Goal: Communication & Community: Ask a question

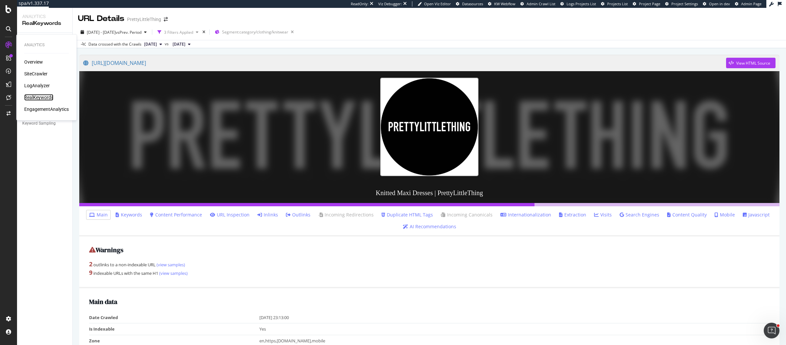
click at [40, 97] on div "RealKeywords" at bounding box center [38, 97] width 29 height 7
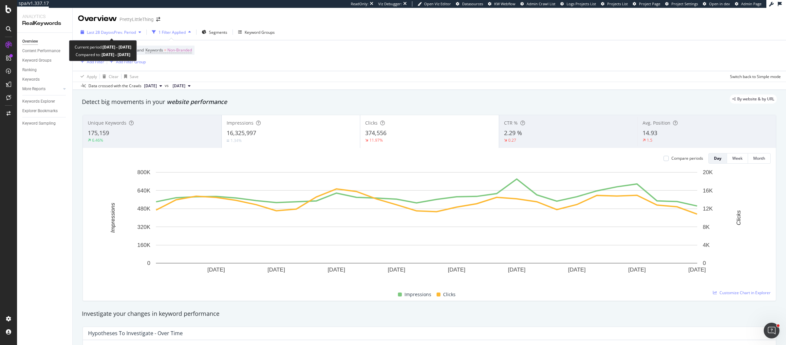
click at [131, 35] on div "Last 28 Days vs Prev. Period" at bounding box center [111, 32] width 66 height 10
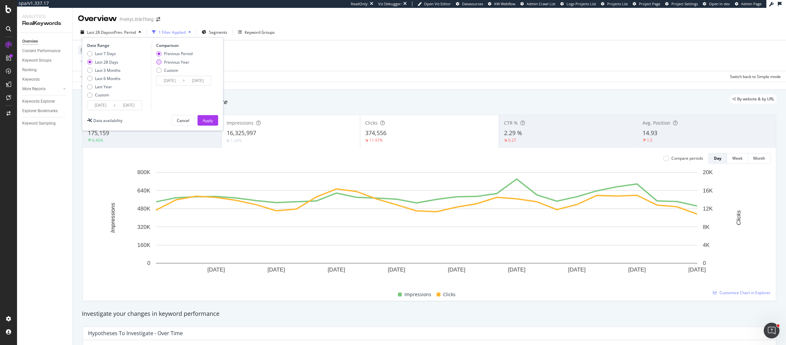
click at [175, 60] on div "Previous Year" at bounding box center [176, 62] width 25 height 6
type input "2024/08/10"
type input "2024/09/06"
click at [212, 121] on div "Apply" at bounding box center [208, 121] width 10 height 6
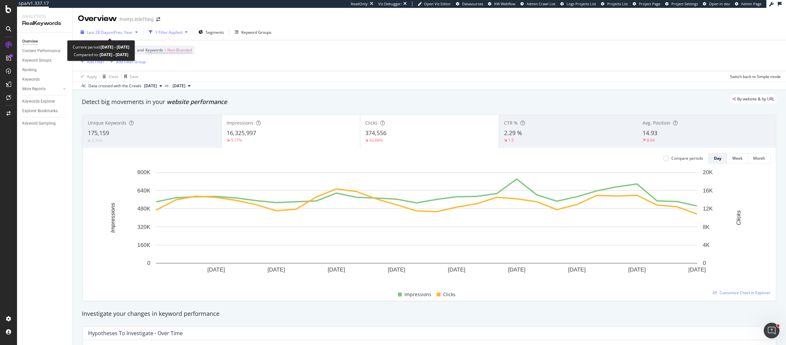
click at [122, 33] on span "vs Prev. Year" at bounding box center [121, 32] width 23 height 6
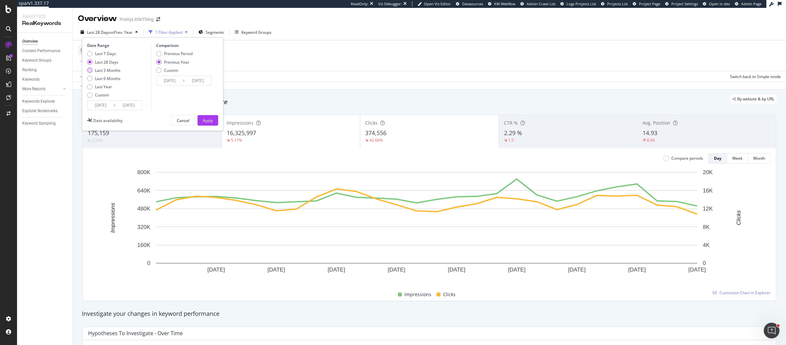
click at [109, 69] on div "Last 3 Months" at bounding box center [108, 71] width 26 height 6
type input "2025/06/06"
type input "2024/06/07"
click at [209, 122] on div "Apply" at bounding box center [208, 121] width 10 height 6
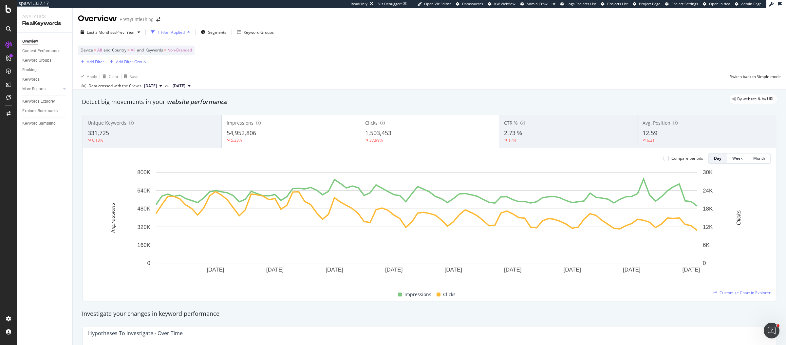
click at [399, 126] on div "Clicks 1,503,453 37.99%" at bounding box center [429, 131] width 139 height 29
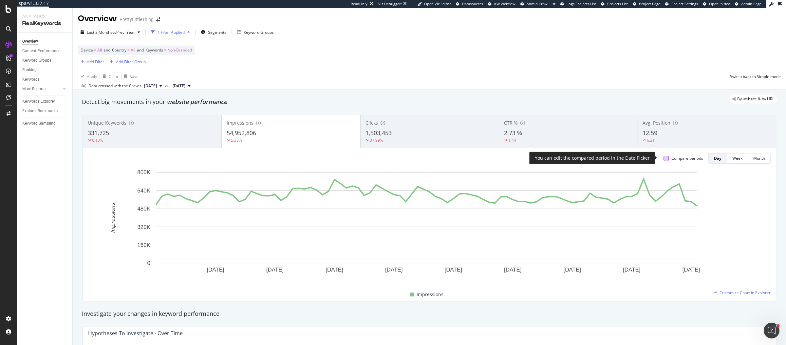
click at [664, 157] on div at bounding box center [666, 158] width 5 height 5
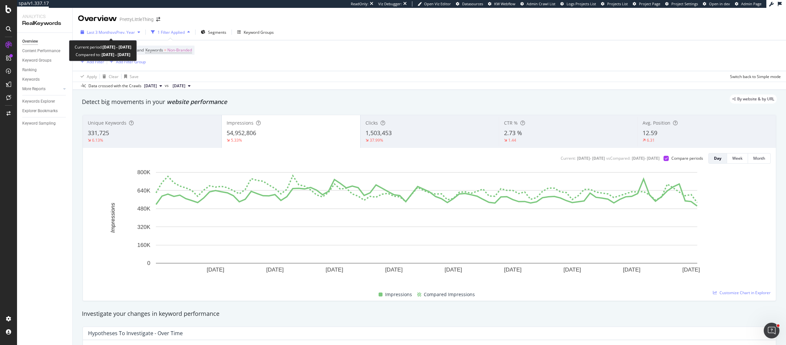
click at [126, 33] on span "vs Prev. Year" at bounding box center [123, 32] width 23 height 6
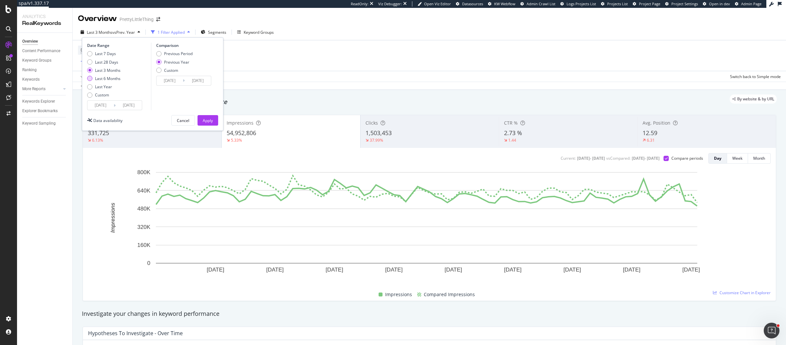
click at [101, 77] on div "Last 6 Months" at bounding box center [108, 79] width 26 height 6
type input "2025/03/06"
type input "2024/03/07"
click at [206, 122] on div "Apply" at bounding box center [208, 121] width 10 height 6
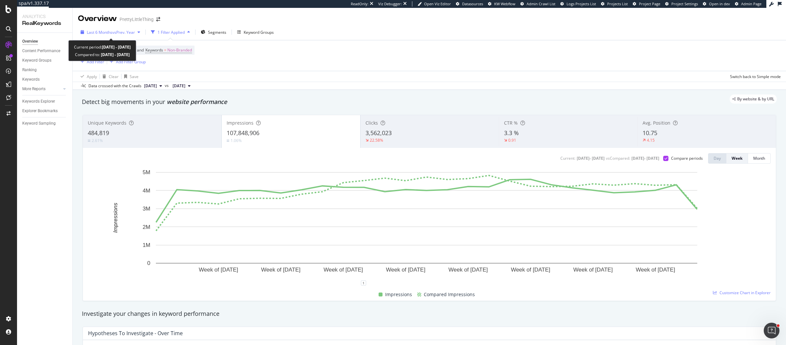
click at [113, 30] on span "vs Prev. Year" at bounding box center [123, 32] width 23 height 6
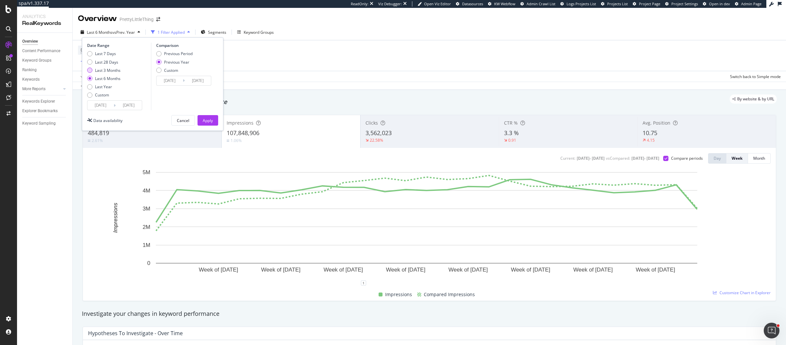
click at [109, 71] on div "Last 3 Months" at bounding box center [108, 71] width 26 height 6
type input "2025/06/06"
type input "2024/06/07"
click at [209, 123] on div "Apply" at bounding box center [208, 120] width 10 height 10
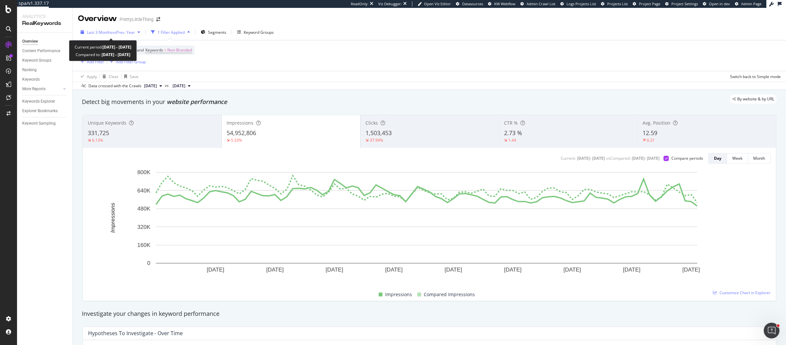
click at [118, 32] on span "vs Prev. Year" at bounding box center [123, 32] width 23 height 6
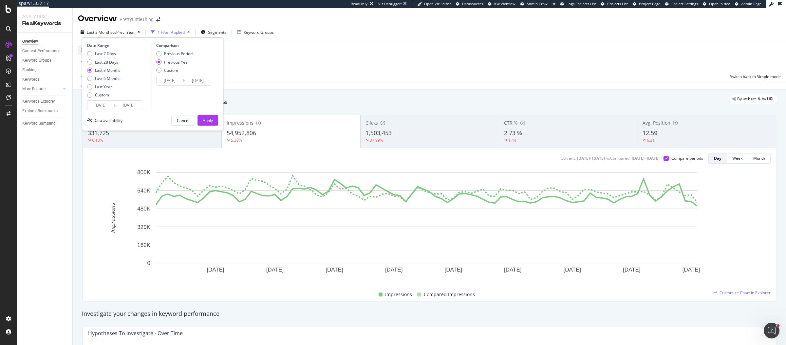
click at [98, 105] on input "2025/06/06" at bounding box center [100, 105] width 26 height 9
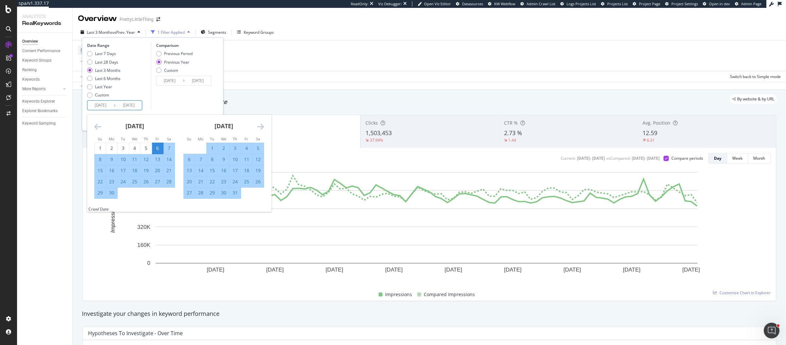
click at [101, 129] on icon "Move backward to switch to the previous month." at bounding box center [97, 127] width 7 height 8
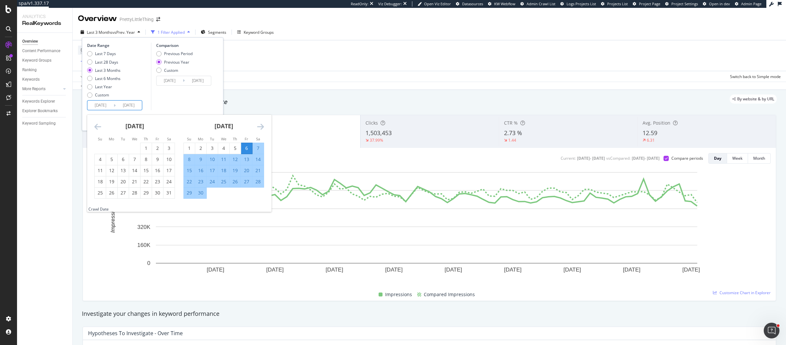
click at [101, 129] on icon "Move backward to switch to the previous month." at bounding box center [97, 127] width 7 height 8
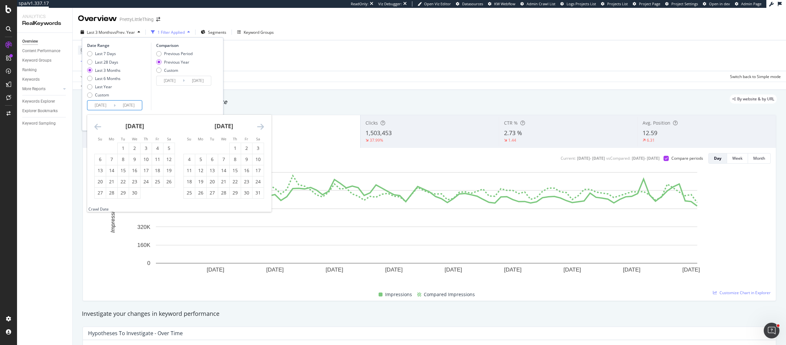
click at [101, 129] on icon "Move backward to switch to the previous month." at bounding box center [97, 127] width 7 height 8
click at [107, 103] on input "2025/06/06" at bounding box center [100, 105] width 26 height 9
click at [260, 126] on icon "Move forward to switch to the next month." at bounding box center [260, 127] width 7 height 8
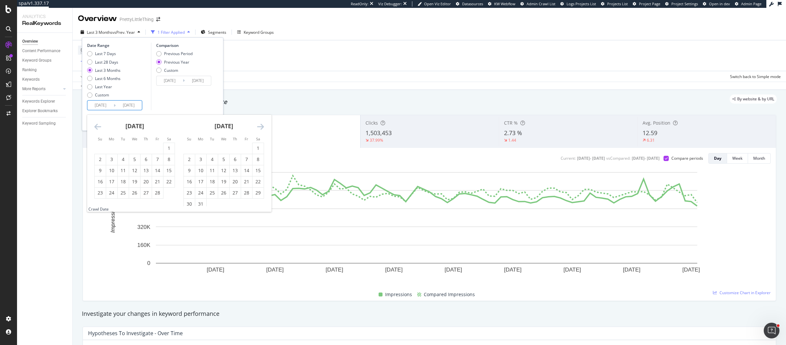
click at [260, 126] on icon "Move forward to switch to the next month." at bounding box center [260, 127] width 7 height 8
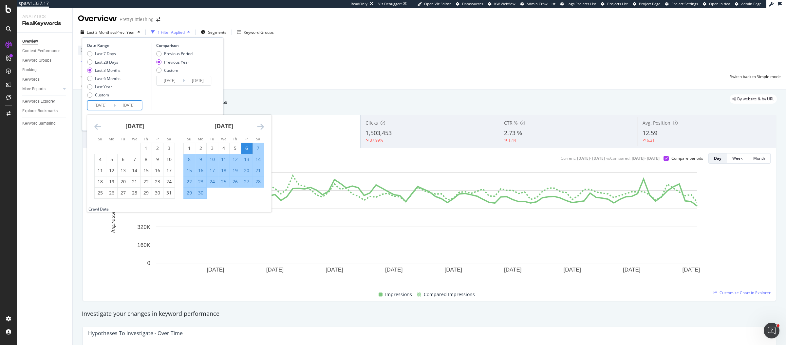
click at [96, 125] on icon "Move backward to switch to the previous month." at bounding box center [97, 127] width 7 height 8
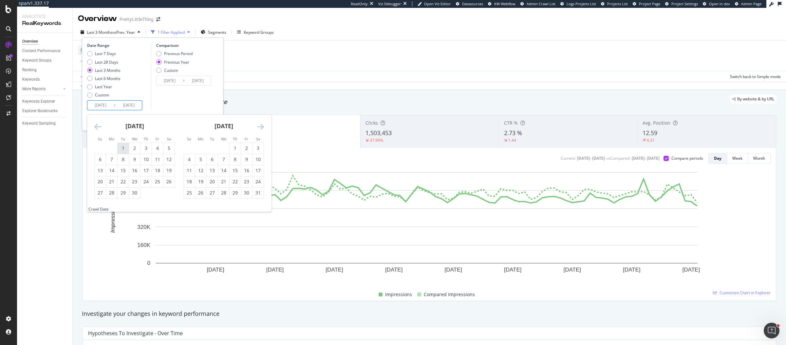
click at [121, 146] on div "1" at bounding box center [123, 148] width 11 height 7
type input "2025/04/01"
type input "2024/04/02"
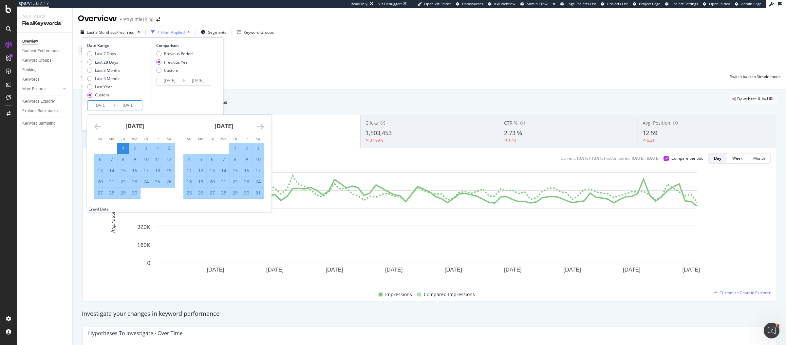
click at [263, 126] on icon "Move forward to switch to the next month." at bounding box center [260, 127] width 7 height 8
click at [201, 190] on div "30" at bounding box center [200, 192] width 11 height 7
type input "2025/06/30"
type input "2024/07/01"
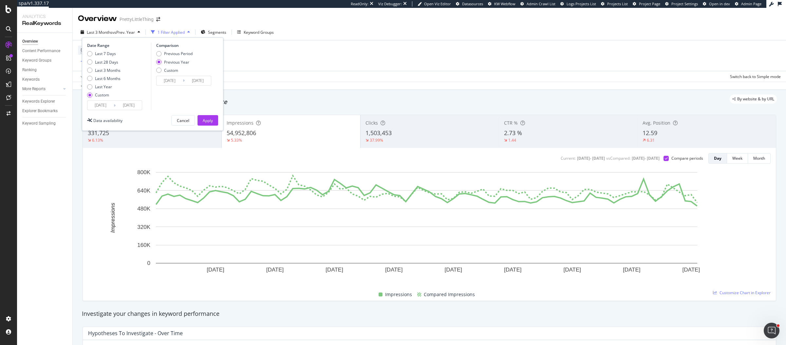
click at [173, 81] on input "2024/04/02" at bounding box center [170, 80] width 26 height 9
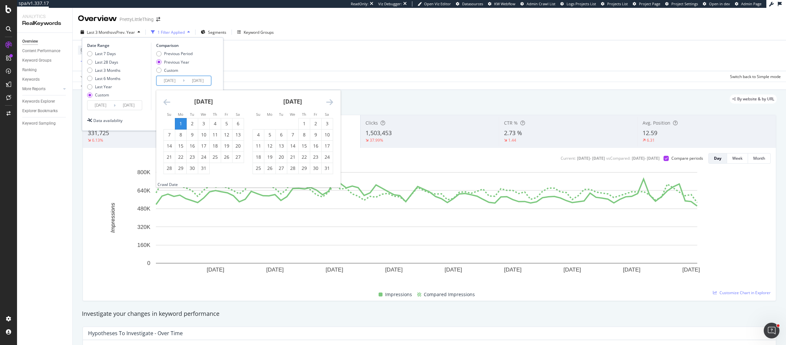
click at [166, 103] on icon "Move backward to switch to the previous month." at bounding box center [167, 102] width 7 height 8
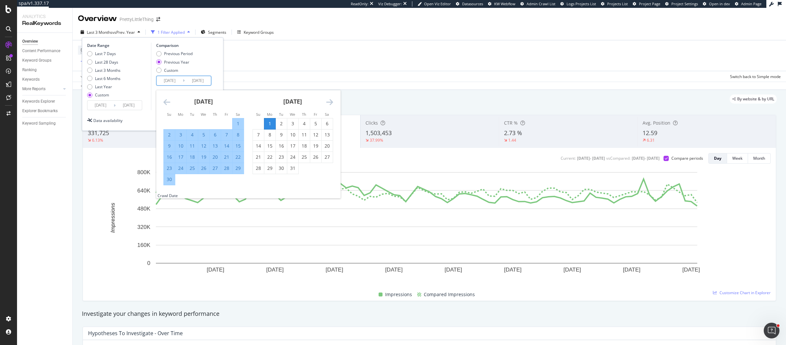
click at [166, 103] on icon "Move backward to switch to the previous month." at bounding box center [167, 102] width 7 height 8
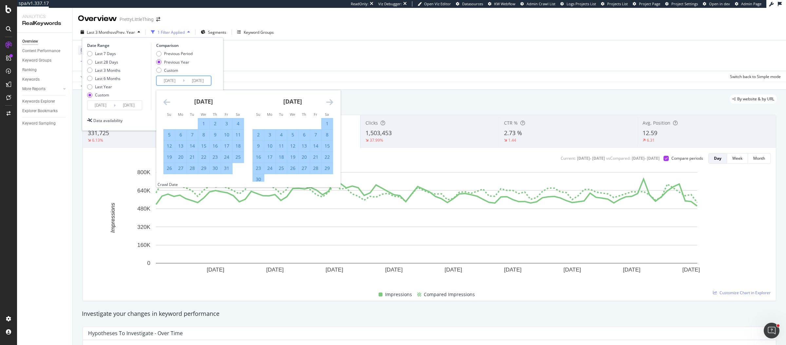
click at [166, 103] on icon "Move backward to switch to the previous month." at bounding box center [167, 102] width 7 height 8
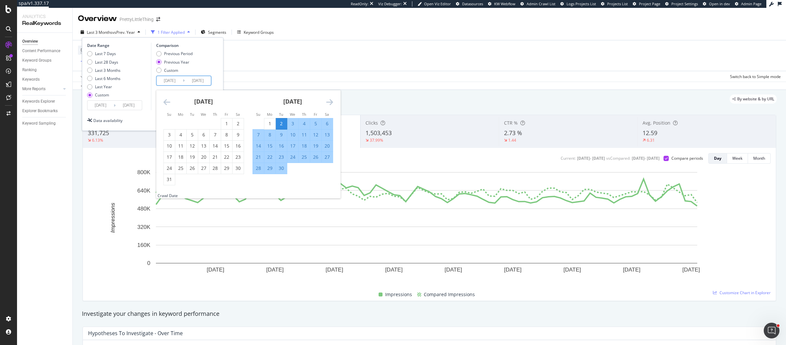
click at [166, 103] on icon "Move backward to switch to the previous month." at bounding box center [167, 102] width 7 height 8
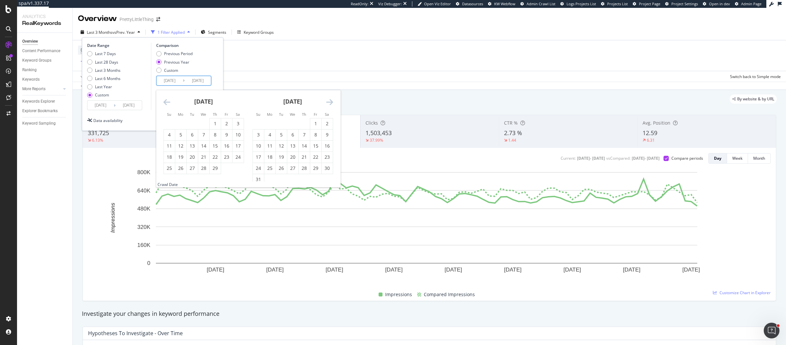
click at [166, 103] on icon "Move backward to switch to the previous month." at bounding box center [167, 102] width 7 height 8
click at [183, 123] on div "1" at bounding box center [180, 123] width 11 height 7
type input "2024/01/01"
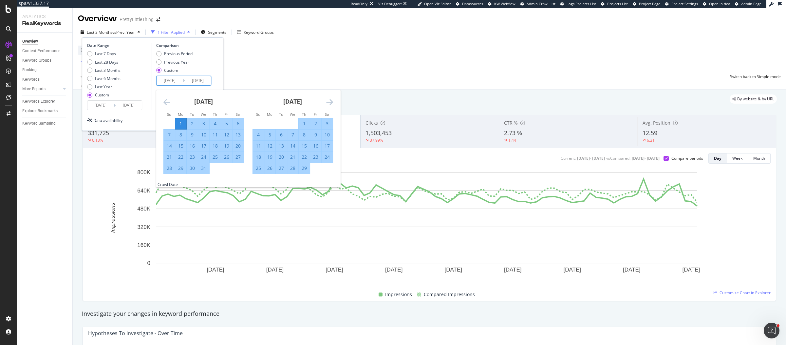
click at [330, 103] on icon "Move forward to switch to the next month." at bounding box center [329, 102] width 7 height 8
click at [261, 178] on div "31" at bounding box center [258, 179] width 11 height 7
type input "2024/03/31"
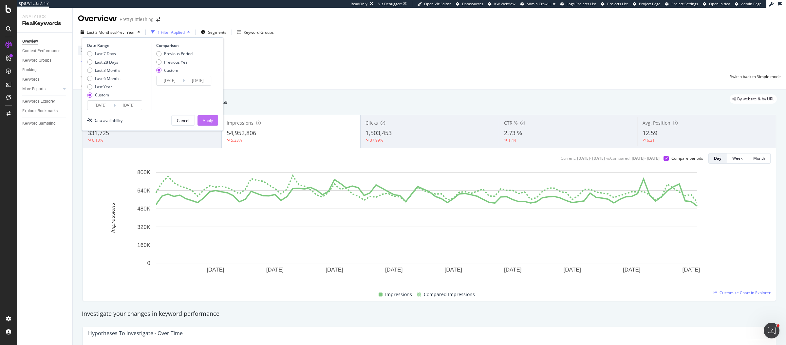
click at [210, 123] on div "Apply" at bounding box center [208, 120] width 10 height 10
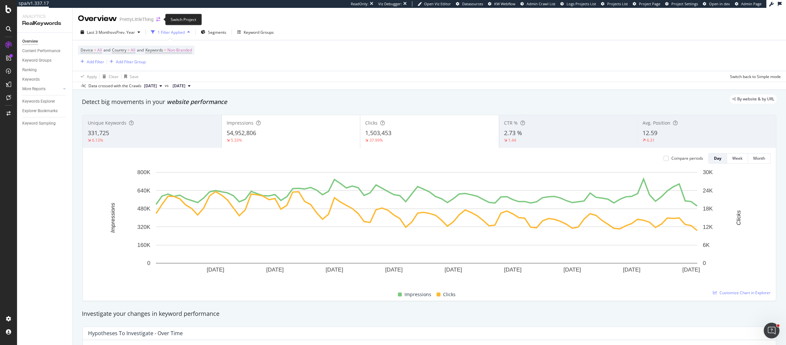
click at [158, 18] on icon "arrow-right-arrow-left" at bounding box center [158, 19] width 4 height 5
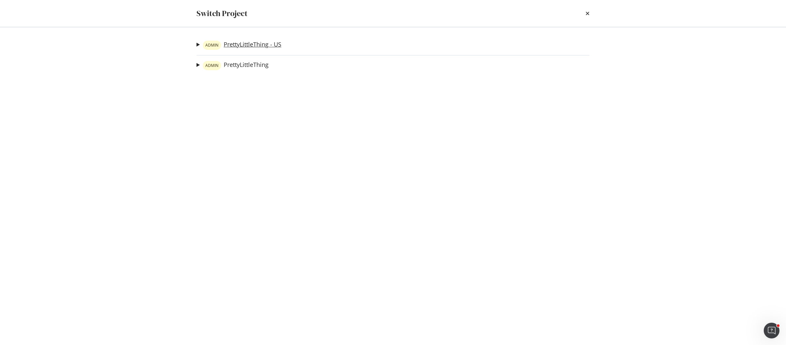
click at [252, 46] on link "ADMIN PrettyLittleThing - US" at bounding box center [242, 45] width 79 height 9
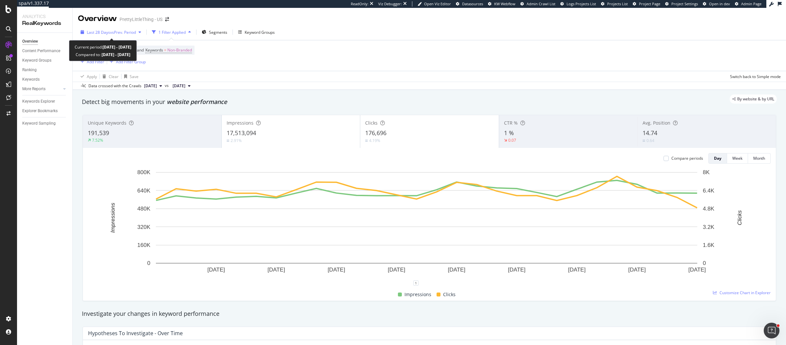
click at [106, 34] on span "Last 28 Days" at bounding box center [98, 32] width 23 height 6
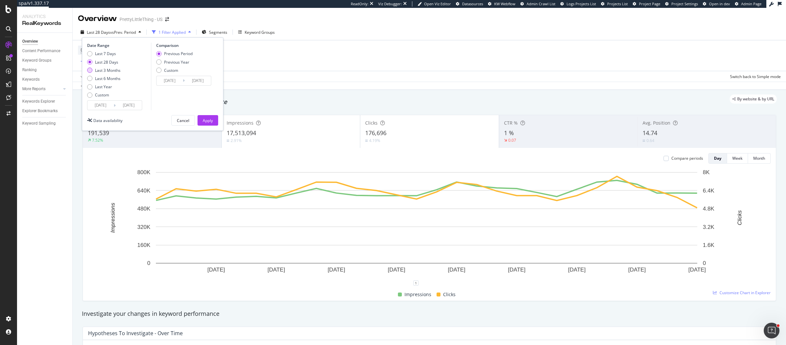
click at [113, 69] on div "Last 3 Months" at bounding box center [108, 71] width 26 height 6
type input "2025/06/06"
type input "2025/03/06"
type input "2025/06/05"
click at [176, 63] on div "Previous Year" at bounding box center [176, 62] width 25 height 6
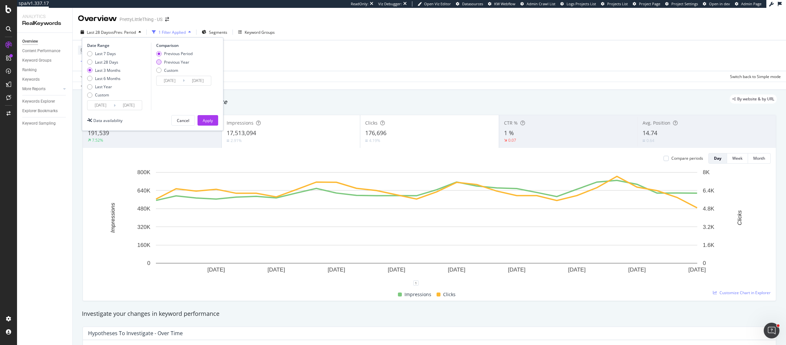
type input "2024/06/07"
type input "2024/09/06"
click at [205, 119] on div "Apply" at bounding box center [208, 121] width 10 height 6
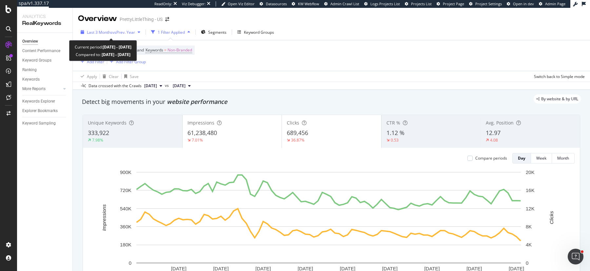
click at [104, 28] on div "Last 3 Months vs Prev. Year" at bounding box center [110, 32] width 65 height 10
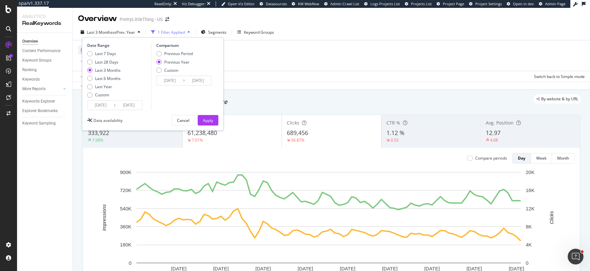
click at [105, 102] on input "2025/06/06" at bounding box center [100, 105] width 26 height 9
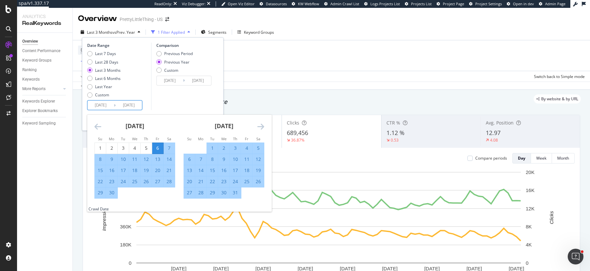
click at [96, 125] on icon "Move backward to switch to the previous month." at bounding box center [97, 127] width 7 height 8
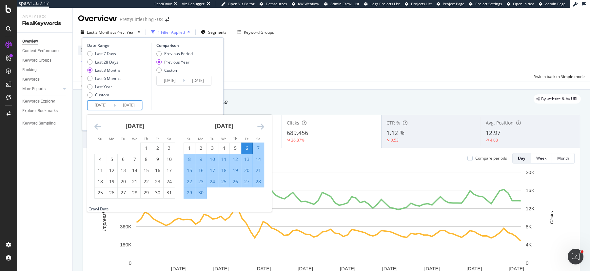
click at [96, 125] on icon "Move backward to switch to the previous month." at bounding box center [97, 127] width 7 height 8
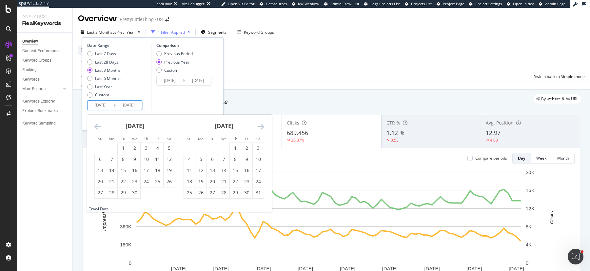
click at [96, 125] on icon "Move backward to switch to the previous month." at bounding box center [97, 127] width 7 height 8
click at [215, 149] on div "1" at bounding box center [212, 148] width 11 height 7
type input "2025/04/01"
type input "2024/04/02"
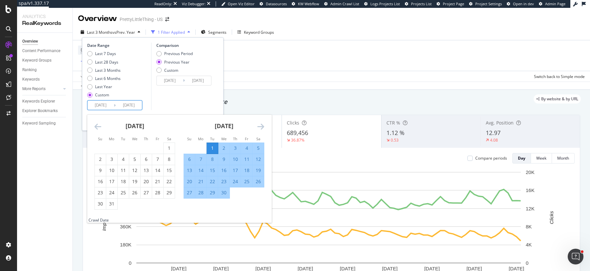
click at [259, 127] on icon "Move forward to switch to the next month." at bounding box center [260, 127] width 7 height 8
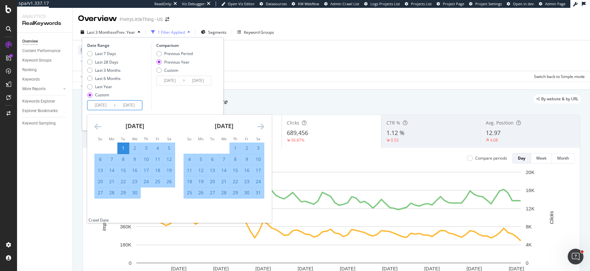
click at [259, 127] on icon "Move forward to switch to the next month." at bounding box center [260, 127] width 7 height 8
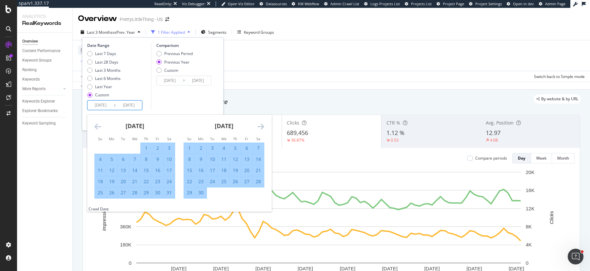
click at [200, 196] on div "30" at bounding box center [200, 192] width 11 height 7
type input "2025/06/30"
type input "2024/07/01"
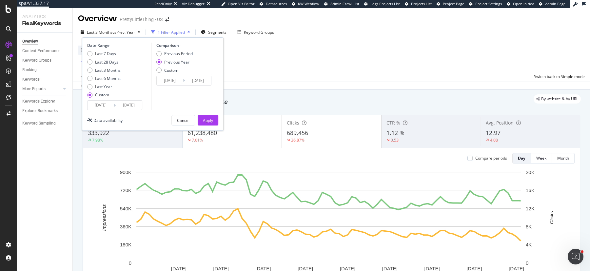
click at [164, 82] on input "2024/04/02" at bounding box center [170, 80] width 26 height 9
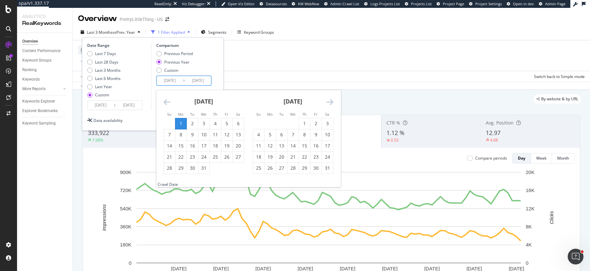
click at [328, 103] on icon "Move forward to switch to the next month." at bounding box center [329, 102] width 7 height 8
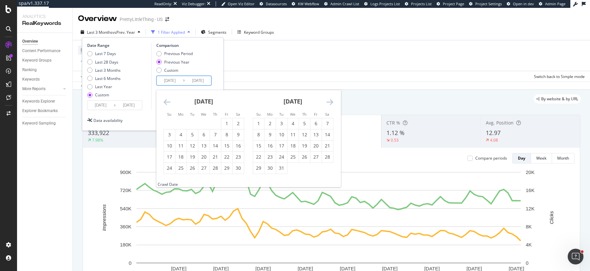
click at [328, 103] on icon "Move forward to switch to the next month." at bounding box center [329, 102] width 7 height 8
click at [198, 122] on div "1" at bounding box center [203, 123] width 11 height 7
type input "2025/01/01"
click at [330, 104] on icon "Move forward to switch to the next month." at bounding box center [329, 102] width 7 height 8
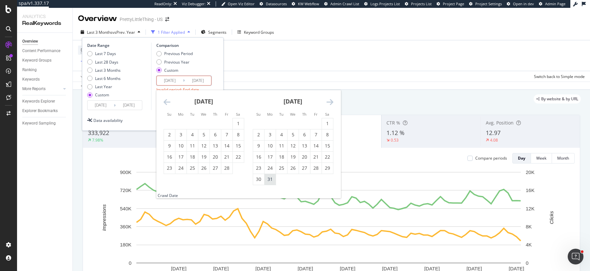
click at [266, 181] on div "31" at bounding box center [269, 179] width 11 height 7
type input "2025/03/31"
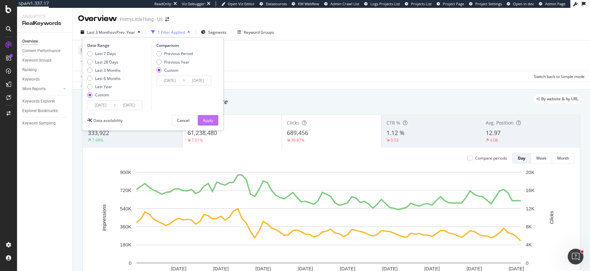
click at [212, 121] on div "Apply" at bounding box center [208, 121] width 10 height 6
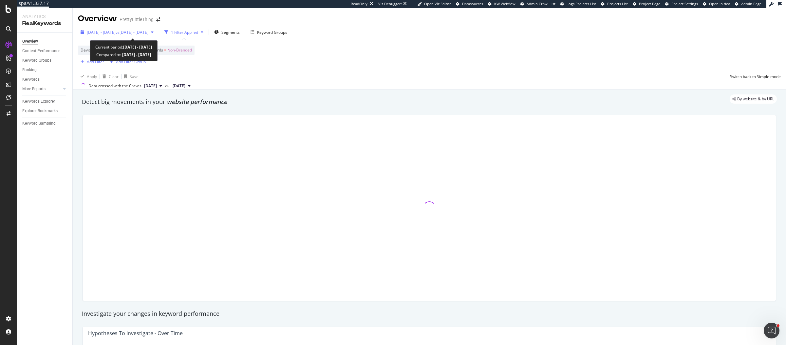
click at [115, 30] on span "[DATE] - [DATE]" at bounding box center [101, 32] width 29 height 6
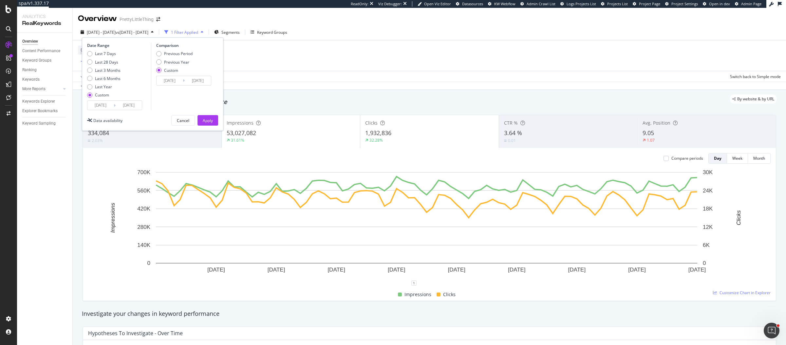
click at [170, 82] on input "2024/01/01" at bounding box center [170, 80] width 26 height 9
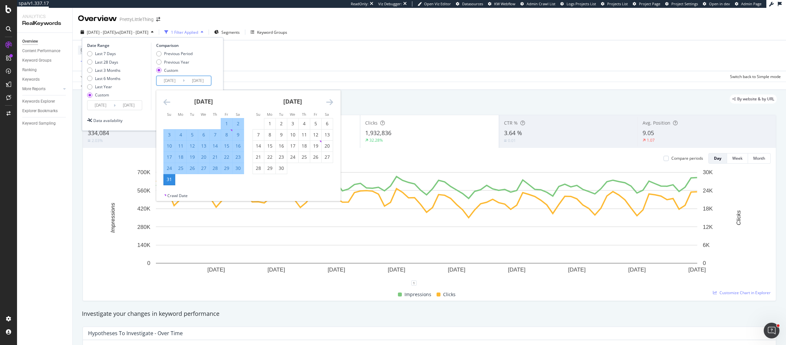
click at [331, 100] on icon "Move forward to switch to the next month." at bounding box center [329, 102] width 7 height 8
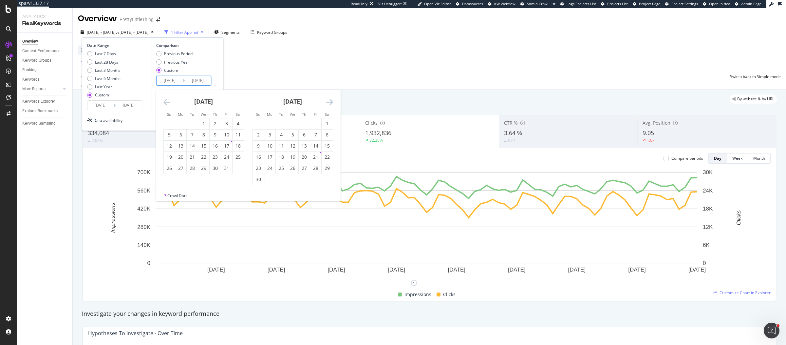
click at [331, 100] on icon "Move forward to switch to the next month." at bounding box center [329, 102] width 7 height 8
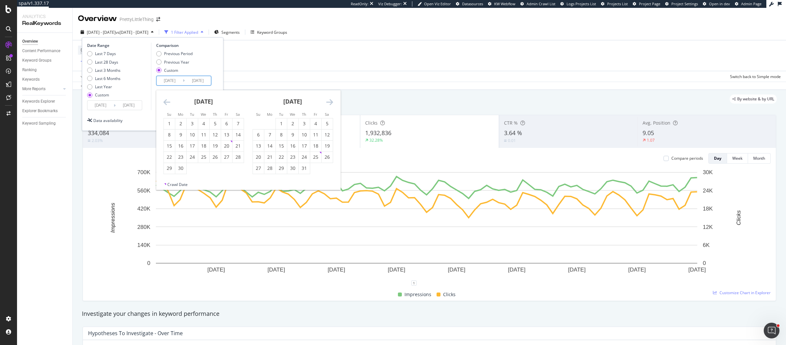
click at [331, 100] on icon "Move forward to switch to the next month." at bounding box center [329, 102] width 7 height 8
click at [296, 124] on div "1" at bounding box center [292, 123] width 11 height 7
type input "2025/01/01"
click at [332, 102] on icon "Move forward to switch to the next month." at bounding box center [329, 102] width 7 height 8
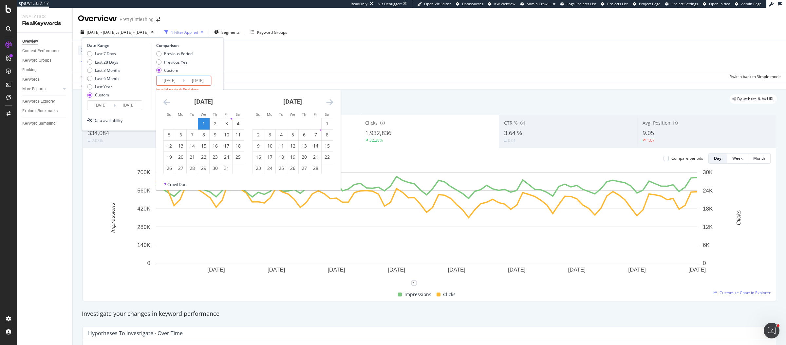
click at [332, 102] on icon "Move forward to switch to the next month." at bounding box center [329, 102] width 7 height 8
click at [268, 183] on div "31" at bounding box center [269, 179] width 11 height 11
type input "2025/03/31"
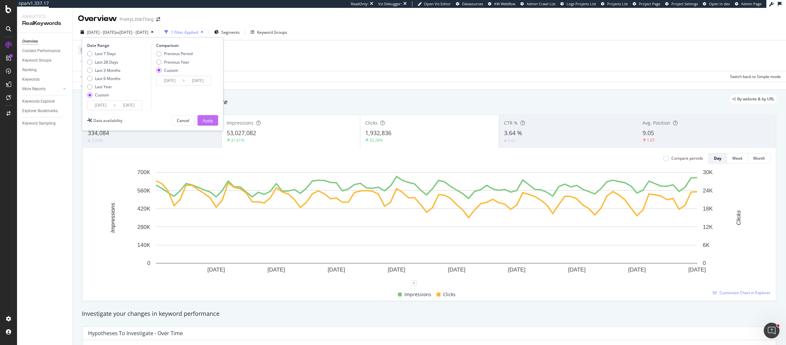
click at [204, 119] on div "Apply" at bounding box center [208, 121] width 10 height 6
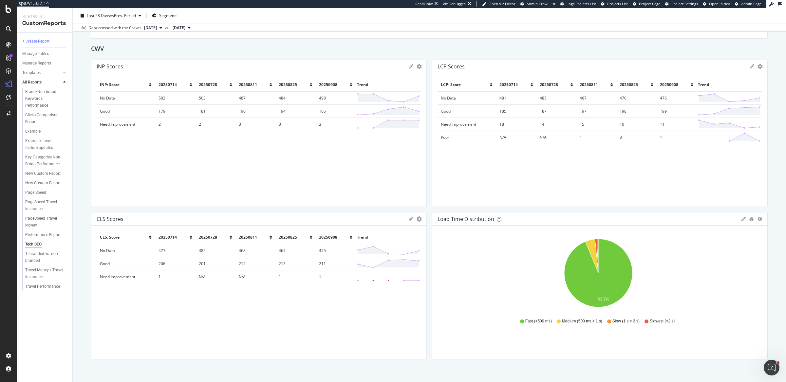
scroll to position [964, 0]
click at [164, 17] on span "Segments" at bounding box center [168, 16] width 18 height 6
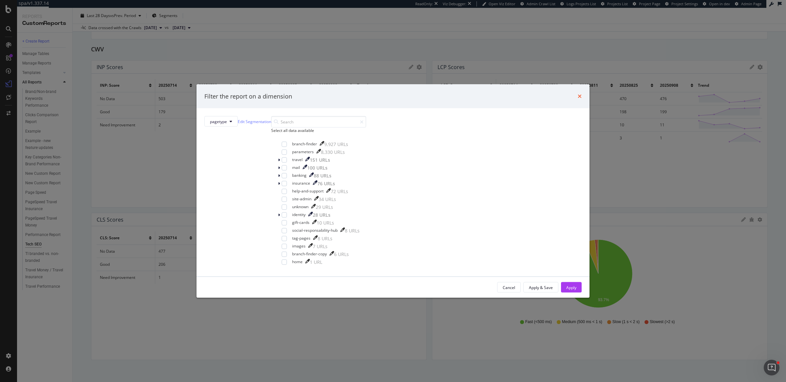
click at [578, 94] on icon "times" at bounding box center [580, 96] width 4 height 5
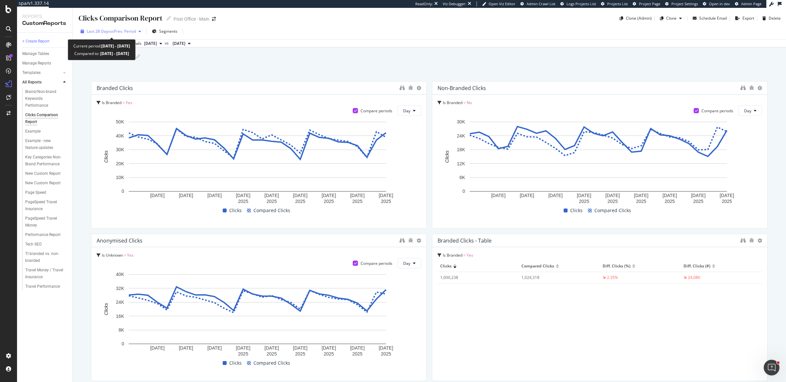
click at [132, 31] on span "vs Prev. Period" at bounding box center [123, 32] width 26 height 6
click at [419, 53] on div "Add a short description Add a short description" at bounding box center [432, 57] width 707 height 10
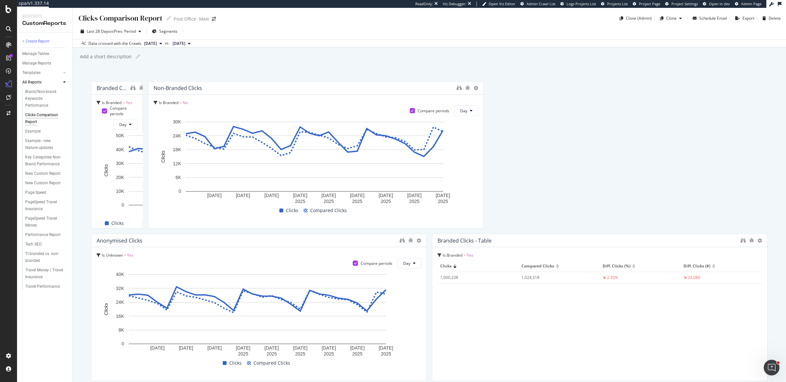
drag, startPoint x: 421, startPoint y: 111, endPoint x: 797, endPoint y: 136, distance: 377.1
click at [786, 136] on html "spa/v1.337.14 ReadOnly: Viz Debugger: Open Viz Editor Admin Crawl List Logs Pro…" at bounding box center [393, 191] width 786 height 382
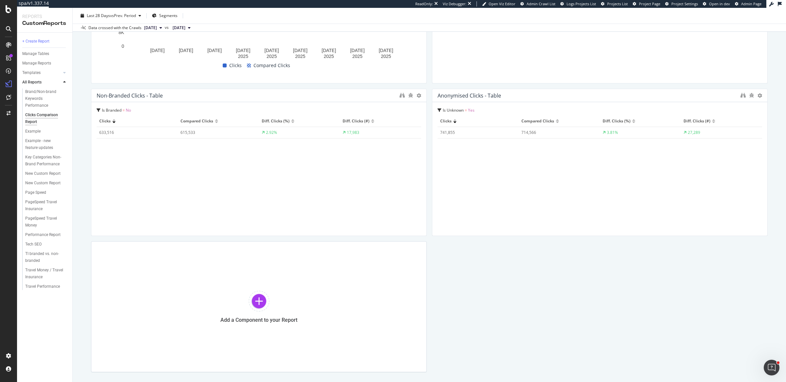
scroll to position [300, 0]
click at [428, 235] on div "Branded Clicks Is Branded = Yes Compare periods Day [DATE] [DATE] [DATE] [DATE]…" at bounding box center [429, 75] width 677 height 589
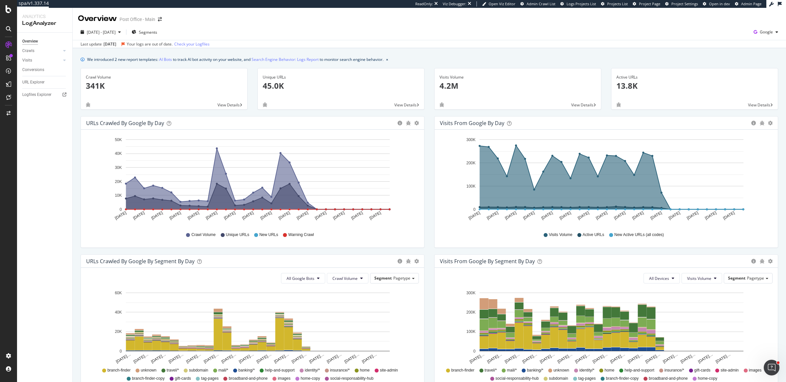
click at [103, 43] on div "Last update [DATE] Your logs are out of date. Check your Logfiles" at bounding box center [145, 44] width 129 height 6
click at [110, 45] on div "[DATE]" at bounding box center [110, 44] width 13 height 6
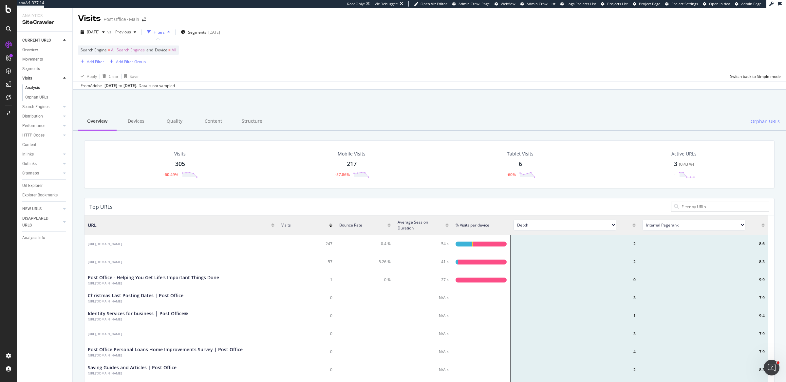
scroll to position [190, 678]
drag, startPoint x: 106, startPoint y: 84, endPoint x: 163, endPoint y: 88, distance: 56.5
click at [163, 88] on div "From Adobe - Aug. 09, 2025 to Aug. 17, 2025 . Data is not sampled" at bounding box center [430, 86] width 714 height 8
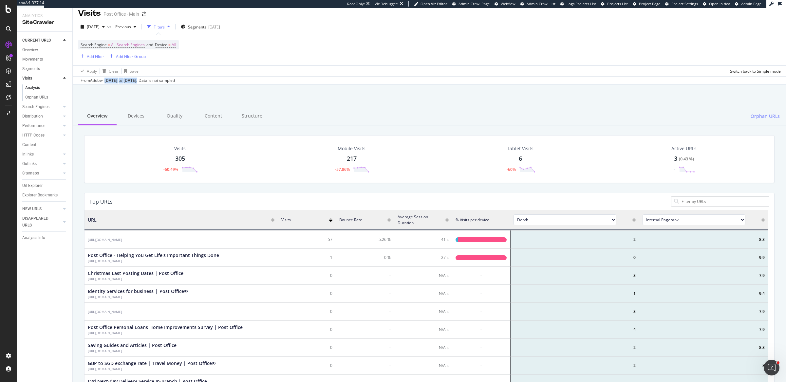
scroll to position [0, 0]
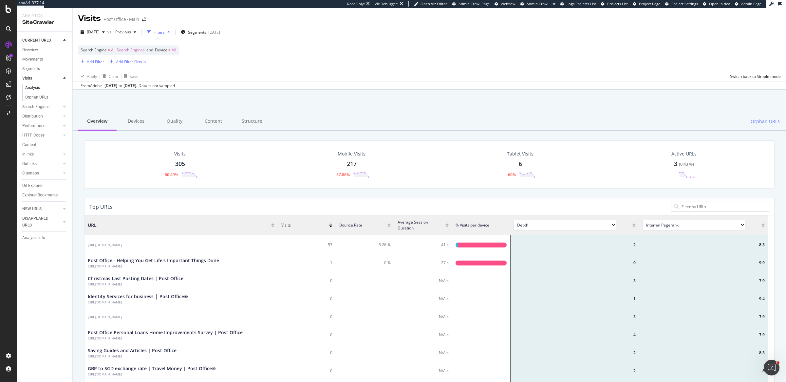
click at [275, 193] on div "Visits 305 -60.49% Mobile Visits 217 -57.86% Tablet Visits 6 -60% Active URLs 3…" at bounding box center [429, 170] width 701 height 58
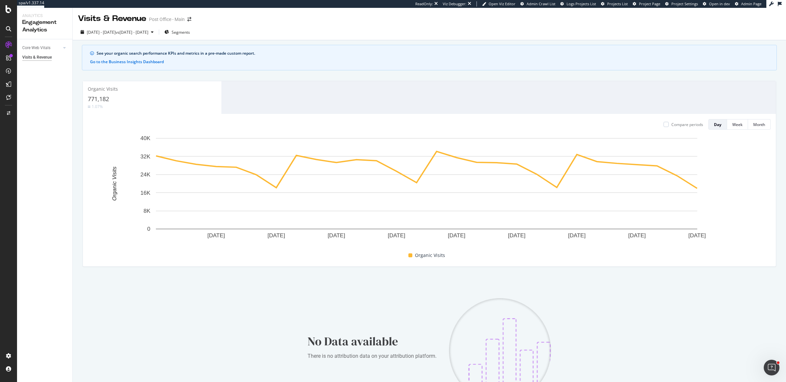
click at [363, 24] on div "Visits & Revenue Post Office - Main" at bounding box center [430, 16] width 714 height 16
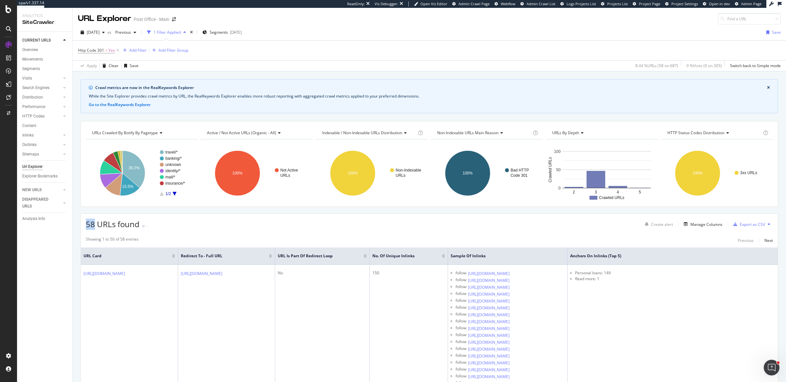
drag, startPoint x: 87, startPoint y: 223, endPoint x: 93, endPoint y: 223, distance: 6.3
click at [93, 223] on span "58 URLs found" at bounding box center [113, 224] width 54 height 11
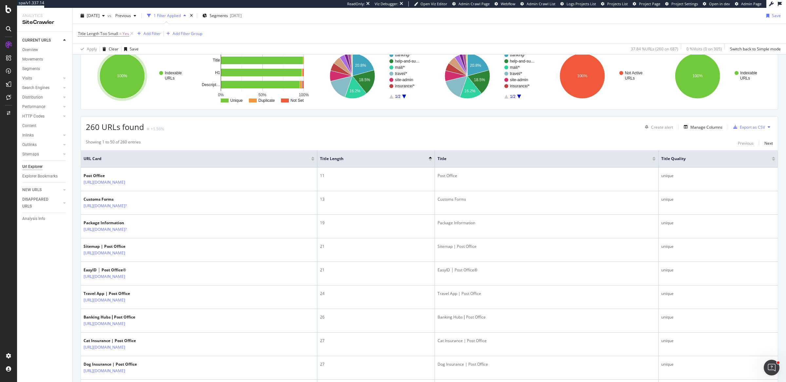
scroll to position [106, 0]
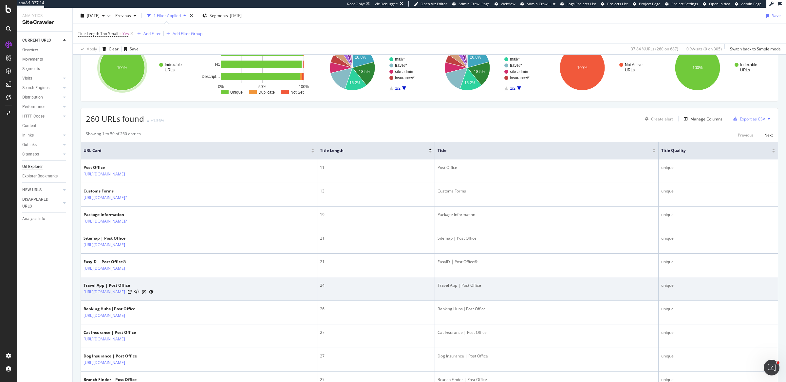
click at [522, 284] on div "Travel App | Post Office" at bounding box center [547, 286] width 218 height 6
drag, startPoint x: 544, startPoint y: 284, endPoint x: 585, endPoint y: 282, distance: 40.3
click at [567, 284] on div "Travel App | Post Office" at bounding box center [547, 286] width 218 height 6
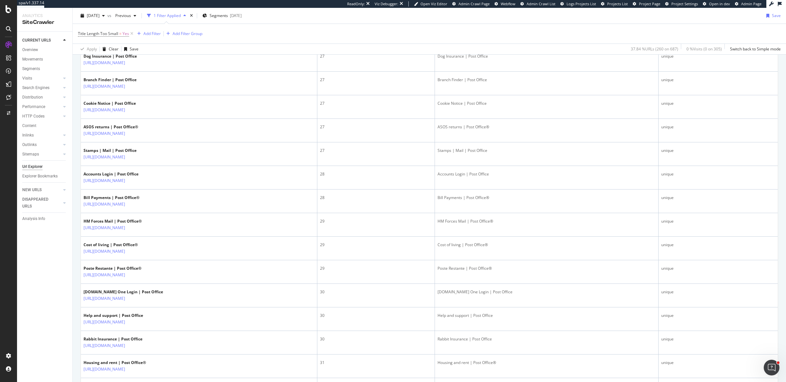
scroll to position [0, 0]
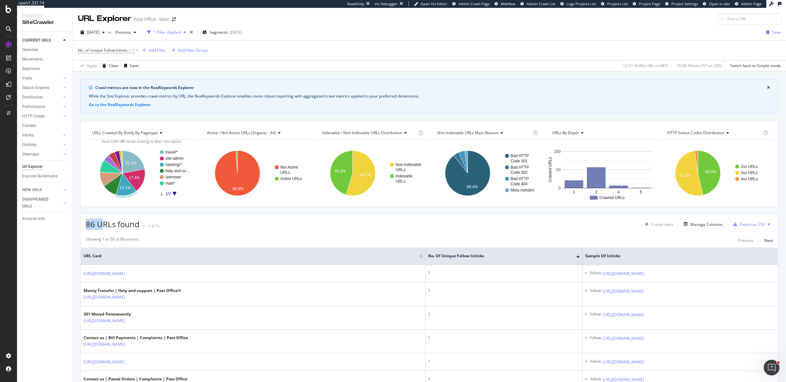
drag, startPoint x: 83, startPoint y: 219, endPoint x: 103, endPoint y: 225, distance: 21.2
click at [103, 225] on div "86 URLs found +4.87% Create alert Manage Columns Export as CSV" at bounding box center [429, 222] width 697 height 16
click at [231, 226] on div "86 URLs found +4.87% Create alert Manage Columns Export as CSV" at bounding box center [429, 222] width 697 height 16
click at [341, 172] on text "45.3%" at bounding box center [340, 171] width 11 height 5
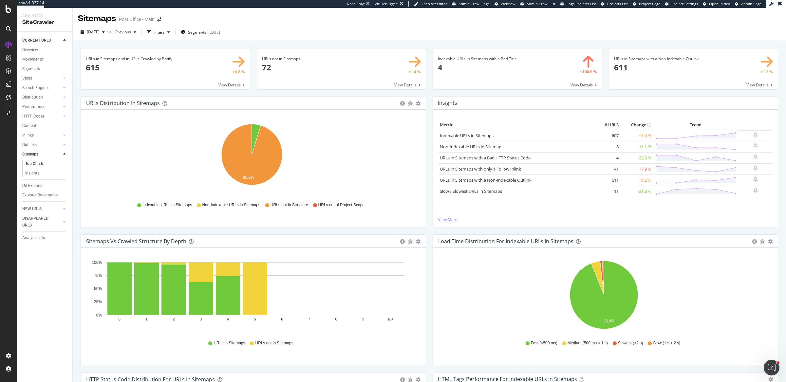
click at [430, 90] on div "Indexable URLs in Sitemaps with a Bad Title × Close Chart main-metric-sitemaps-…" at bounding box center [518, 72] width 176 height 48
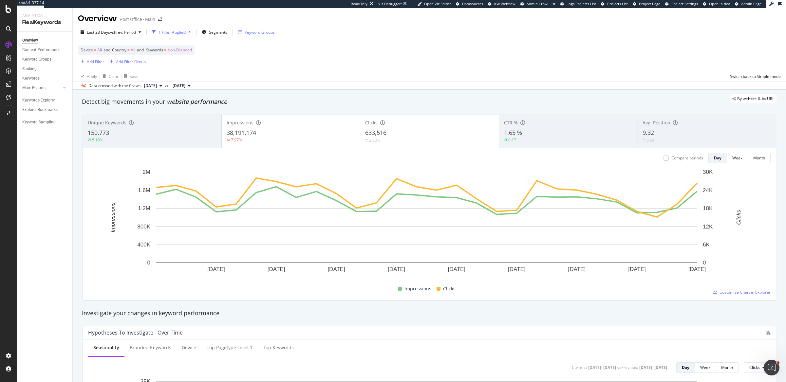
click at [267, 28] on div "Keyword Groups" at bounding box center [256, 32] width 37 height 10
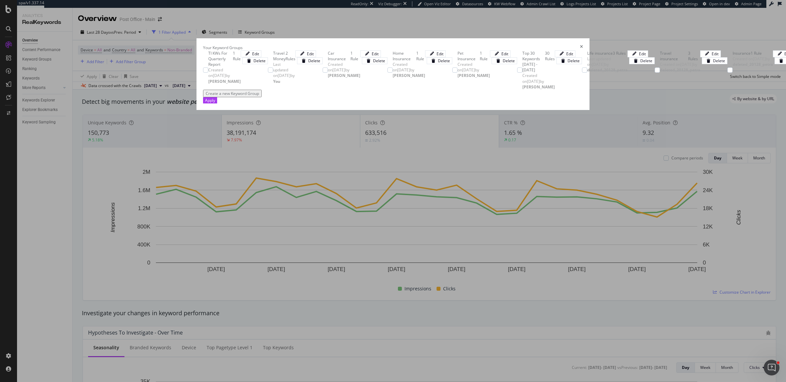
click at [583, 45] on icon "times" at bounding box center [581, 48] width 3 height 6
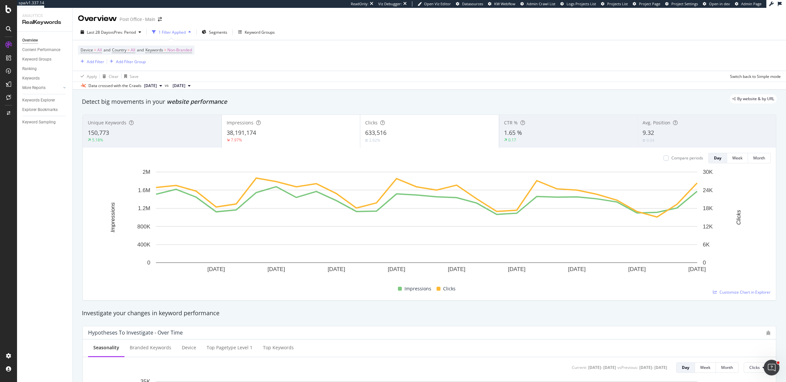
click at [650, 86] on div "Data crossed with the Crawls [DATE] vs [DATE]" at bounding box center [430, 86] width 714 height 8
click at [210, 31] on div "Segments" at bounding box center [215, 32] width 26 height 10
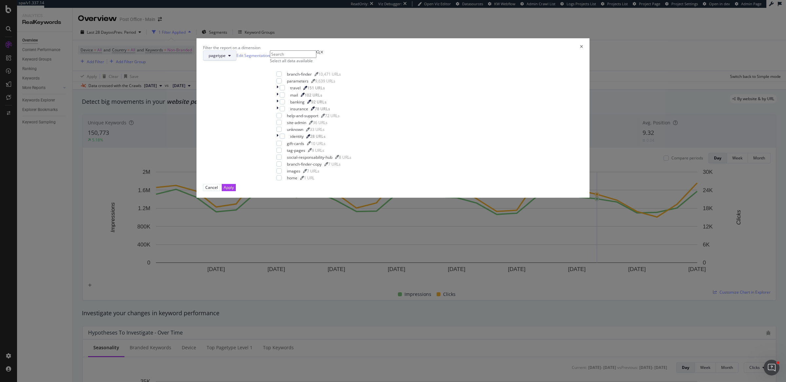
click at [237, 61] on button "pagetype" at bounding box center [219, 55] width 33 height 10
click at [358, 123] on div "Select all data available branch-finder 10,471 URLs parameters 9,639 URLs trave…" at bounding box center [314, 117] width 88 height 134
click at [317, 58] on input "modal" at bounding box center [293, 54] width 47 height 8
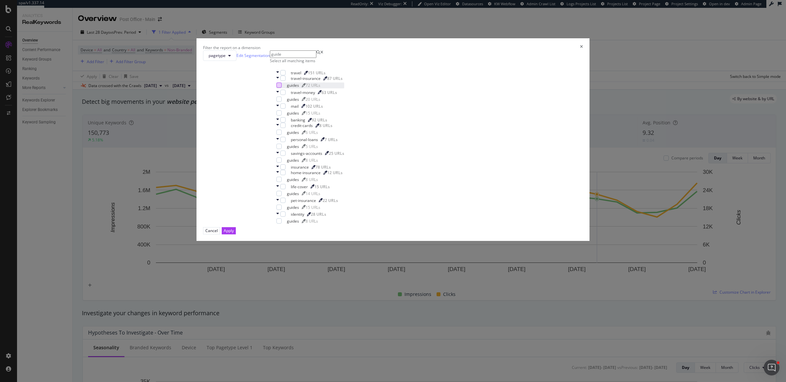
type input "guide"
click at [282, 88] on div "modal" at bounding box center [279, 85] width 5 height 5
click at [282, 102] on div "modal" at bounding box center [279, 99] width 5 height 5
click at [282, 116] on div "modal" at bounding box center [279, 112] width 5 height 5
click at [282, 135] on div "modal" at bounding box center [279, 132] width 5 height 5
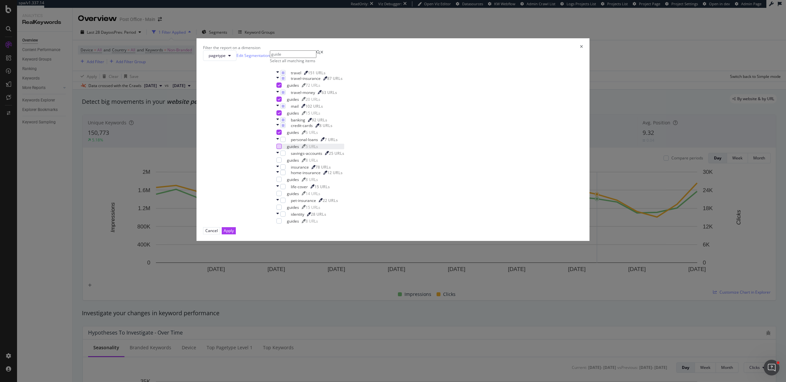
click at [282, 149] on div "modal" at bounding box center [279, 146] width 5 height 5
click at [282, 163] on div "modal" at bounding box center [279, 160] width 5 height 5
click at [282, 182] on div "modal" at bounding box center [279, 179] width 5 height 5
click at [282, 196] on div "modal" at bounding box center [279, 193] width 5 height 5
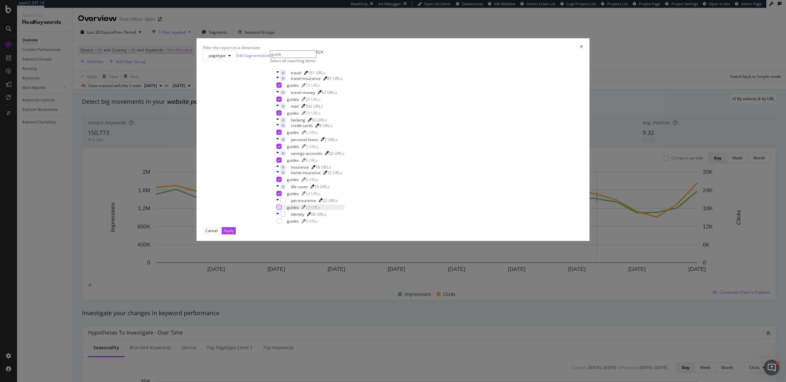
click at [282, 210] on div "modal" at bounding box center [279, 207] width 5 height 5
click at [282, 224] on div "modal" at bounding box center [279, 221] width 5 height 5
click at [236, 234] on button "Apply" at bounding box center [229, 230] width 14 height 7
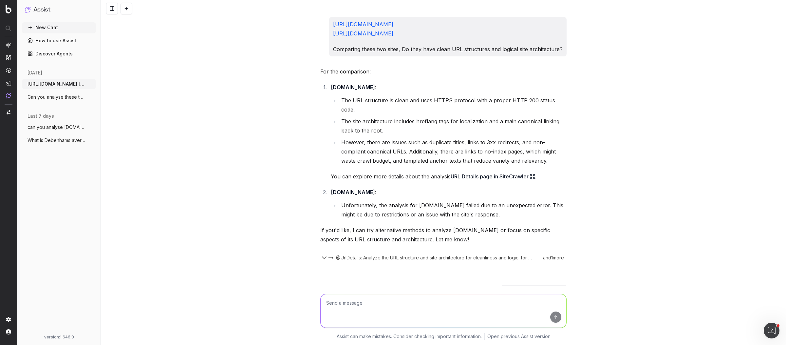
click at [68, 95] on span "Can you analyse these two pages and iden" at bounding box center [57, 97] width 58 height 7
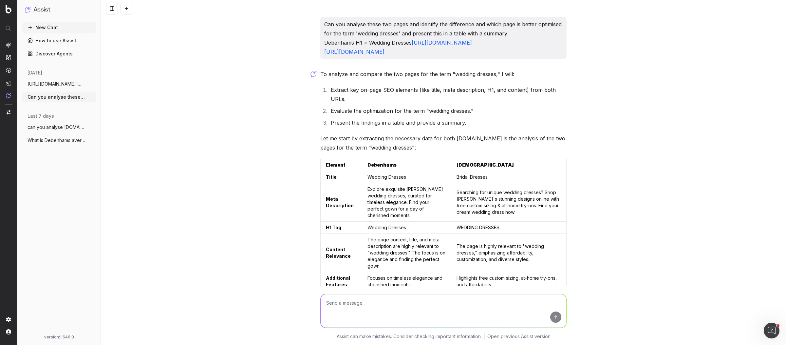
click at [55, 81] on span "https://www.debenhams.com/ https://www.n" at bounding box center [57, 84] width 58 height 7
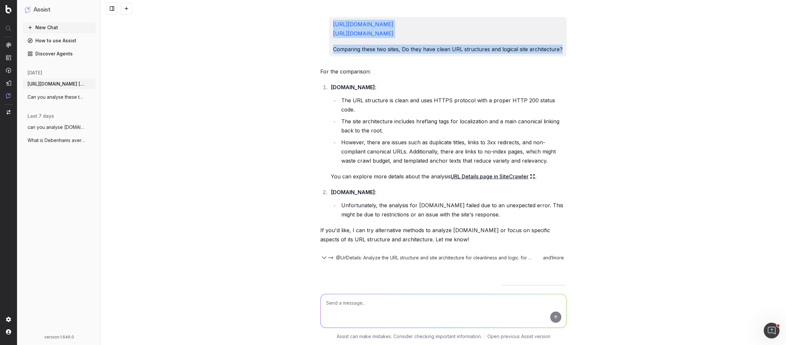
drag, startPoint x: 561, startPoint y: 49, endPoint x: 329, endPoint y: 26, distance: 232.8
click at [329, 26] on div "https://www.debenhams.com/ https://www.next.co.uk/ Comparing these two sites, D…" at bounding box center [448, 36] width 238 height 39
copy div "https://www.debenhams.com/ https://www.next.co.uk/ Comparing these two sites, D…"
click at [52, 99] on span "Can you analyse these two pages and iden" at bounding box center [57, 97] width 58 height 7
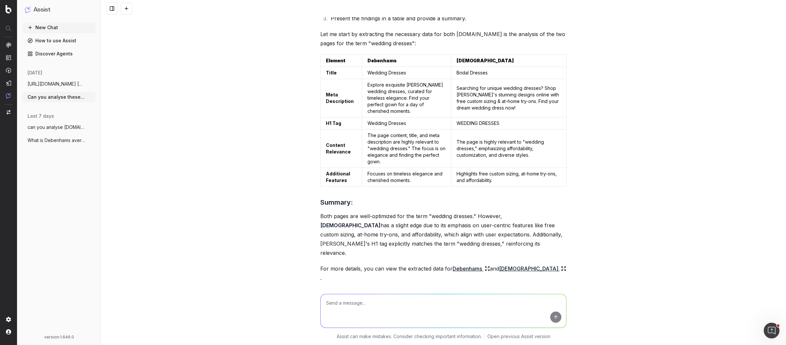
scroll to position [118, 0]
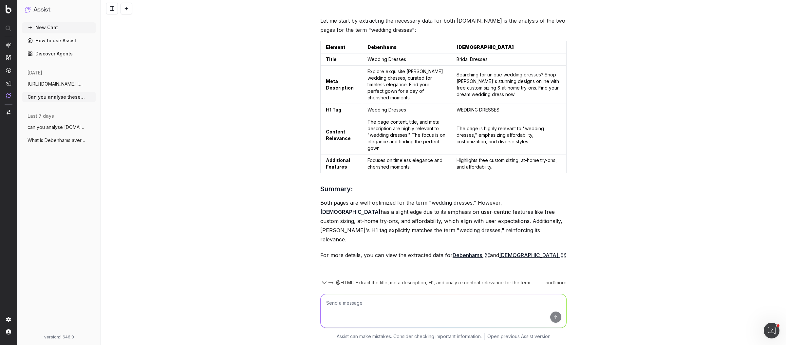
click at [345, 304] on textarea at bounding box center [444, 310] width 246 height 33
paste textarea "https://www.debenhams.com/ https://www.next.co.uk/ Comparing these two sites, D…"
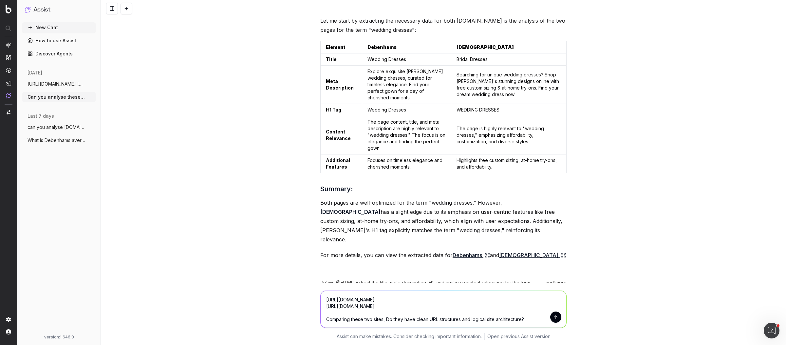
click at [551, 317] on button "submit" at bounding box center [556, 316] width 11 height 11
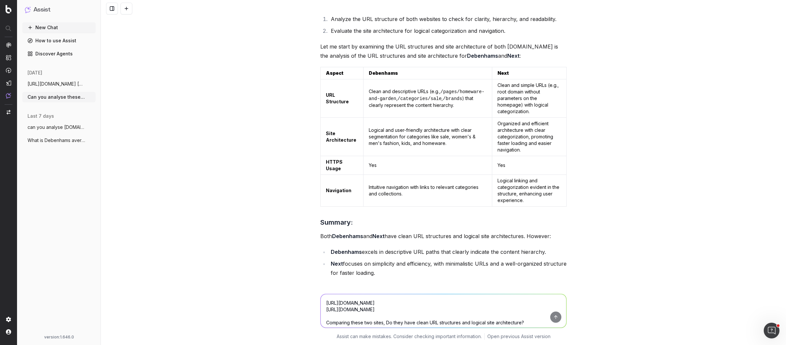
scroll to position [491, 0]
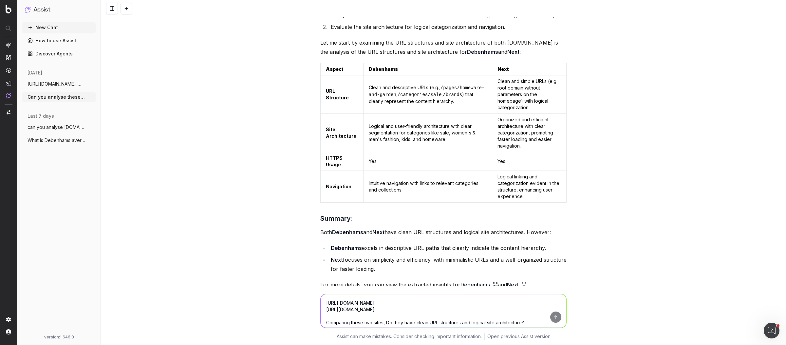
click at [511, 280] on link "Next" at bounding box center [517, 284] width 20 height 9
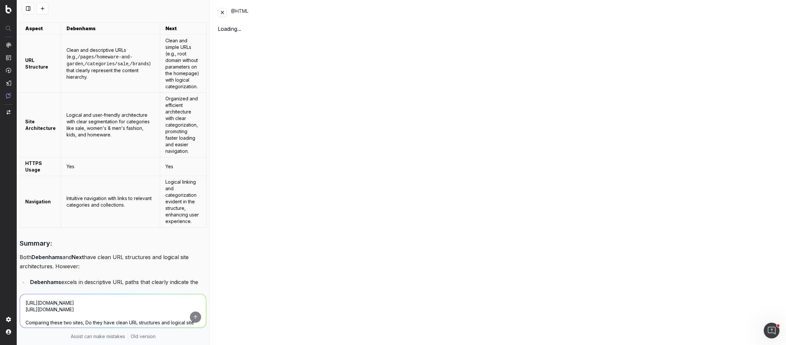
scroll to position [585, 0]
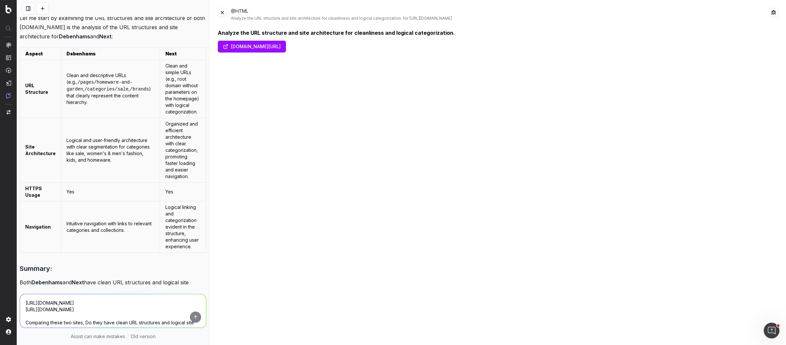
click at [234, 46] on link "www.next.co.uk/" at bounding box center [252, 47] width 68 height 12
click at [220, 12] on button at bounding box center [222, 12] width 9 height 9
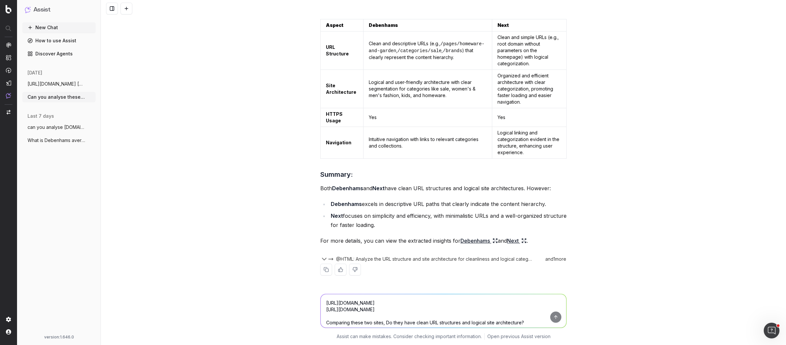
scroll to position [491, 0]
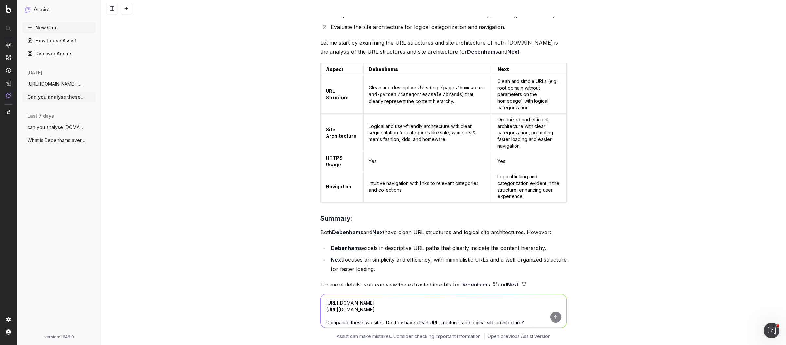
click at [66, 87] on button "https://www.debenhams.com/ https://www.n" at bounding box center [58, 84] width 73 height 10
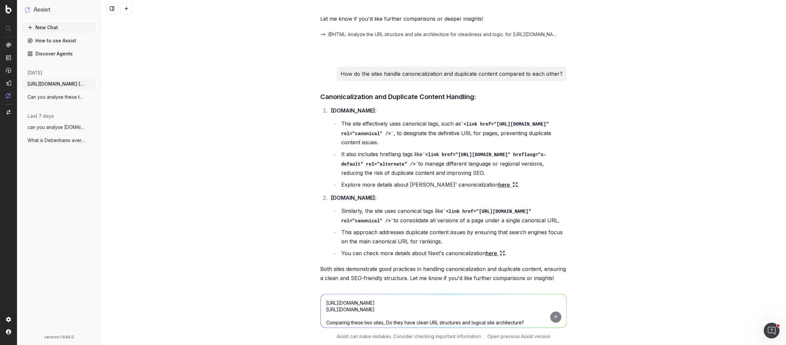
scroll to position [132, 0]
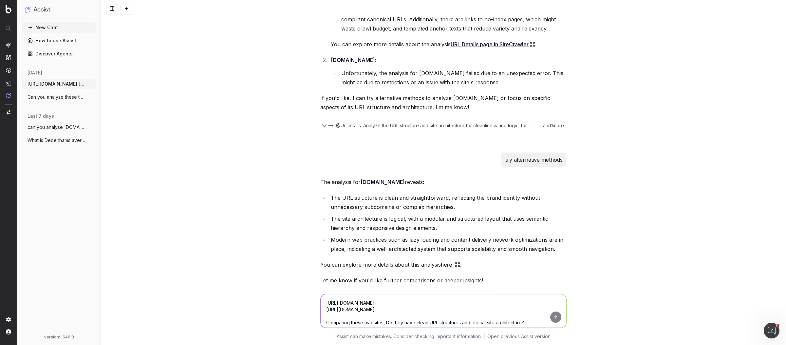
click at [92, 98] on icon "button" at bounding box center [90, 96] width 5 height 5
click at [220, 128] on div "https://www.debenhams.com/ https://www.next.co.uk/ Comparing these two sites, D…" at bounding box center [444, 172] width 686 height 345
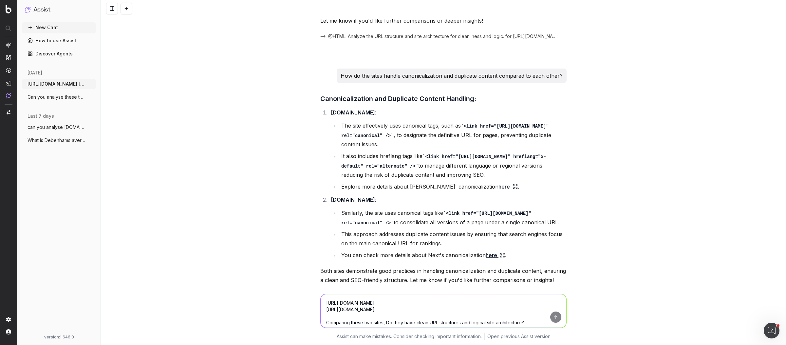
scroll to position [391, 0]
click at [394, 72] on p "How do the sites handle canonicalization and duplicate content compared to each…" at bounding box center [452, 76] width 222 height 9
copy p "How do the sites handle canonicalization and duplicate content compared to each…"
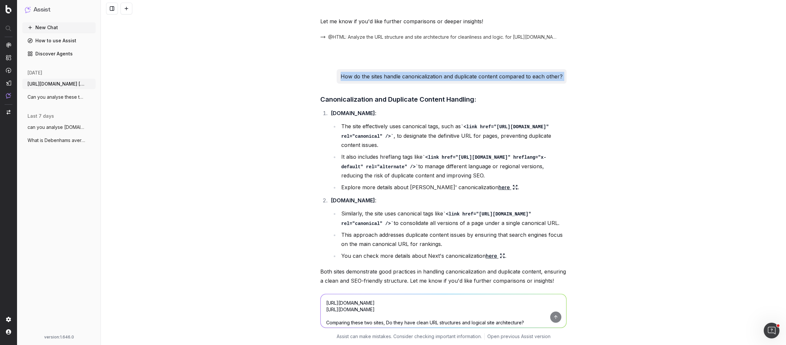
click at [49, 96] on span "Can you analyse these two pages and iden" at bounding box center [57, 97] width 58 height 7
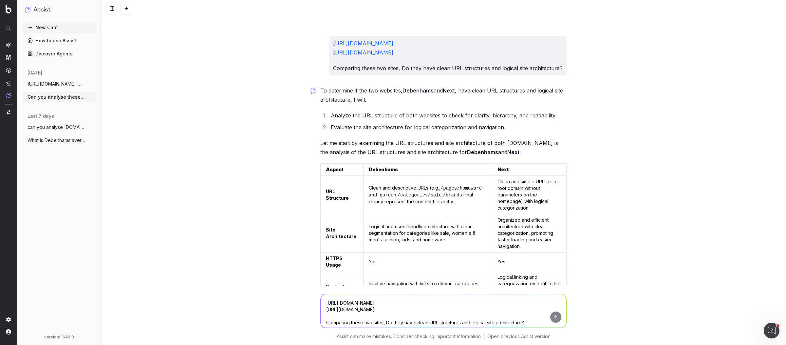
click at [358, 299] on textarea "https://www.debenhams.com/ https://www.next.co.uk/ Comparing these two sites, D…" at bounding box center [444, 310] width 246 height 33
paste textarea "How do the sites handle canonicalization and duplicate content compared to each…"
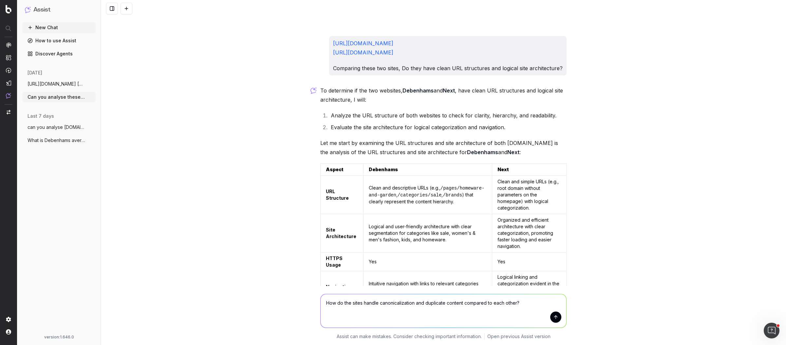
type textarea "How do the sites handle canonicalization and duplicate content compared to each…"
click at [555, 317] on button "submit" at bounding box center [556, 316] width 11 height 11
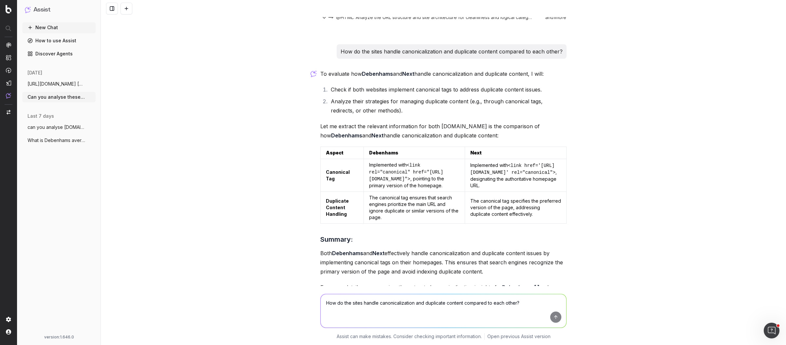
scroll to position [780, 0]
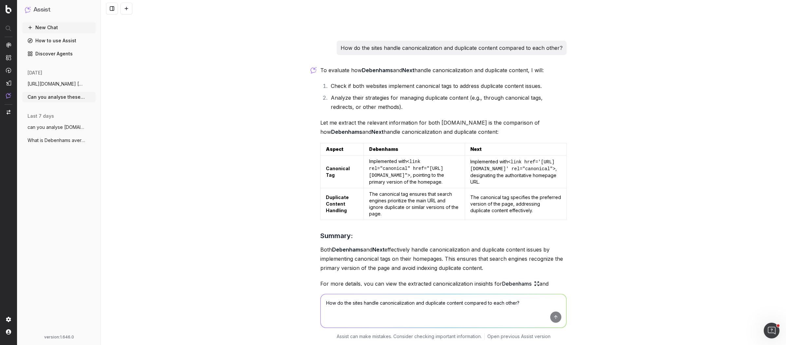
click at [62, 86] on span "https://www.debenhams.com/ https://www.n" at bounding box center [57, 84] width 58 height 7
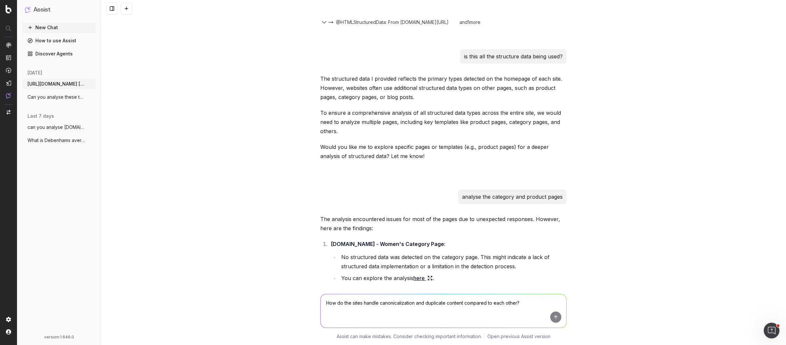
scroll to position [882, 0]
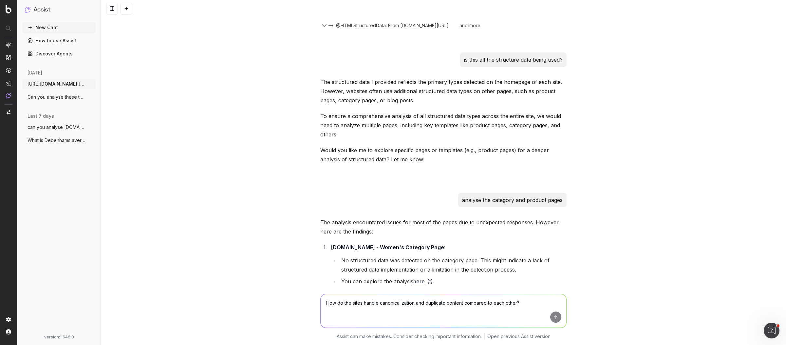
click at [349, 308] on textarea "How do the sites handle canonicalization and duplicate content compared to each…" at bounding box center [444, 310] width 246 height 33
paste textarea "https://www.debenhams.com/categories/brands-burton/facet/categoryTaxonomy/Suits"
paste textarea "https://www.next.co.uk/shop/gender-men-productaffiliation-suits/colour-black"
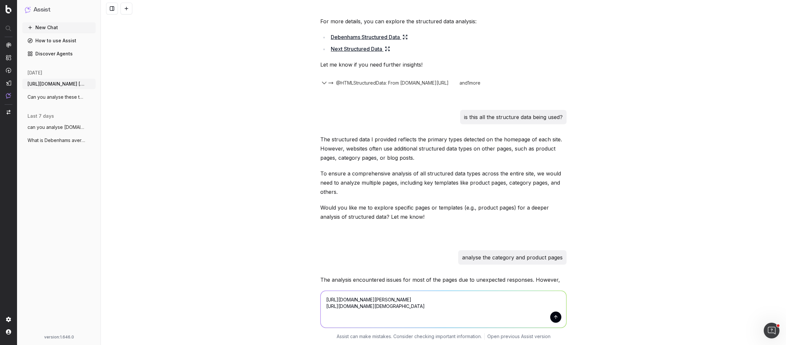
scroll to position [677, 0]
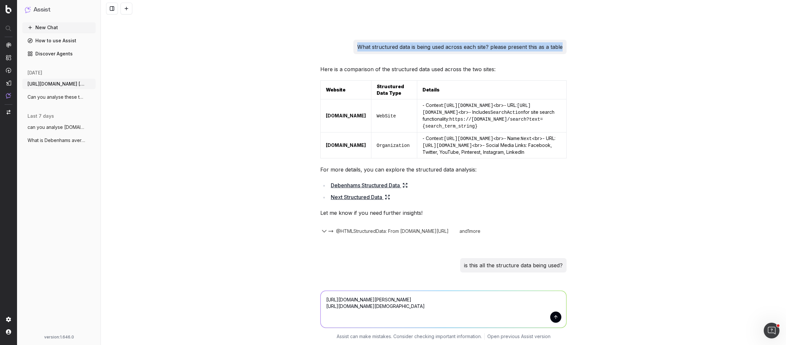
drag, startPoint x: 355, startPoint y: 35, endPoint x: 568, endPoint y: 40, distance: 212.7
click at [568, 40] on div "https://www.debenhams.com/ https://www.next.co.uk/ Comparing these two sites, D…" at bounding box center [444, 172] width 686 height 345
copy p "What structured data is being used across each site? please present this as a t…"
click at [332, 324] on textarea "https://www.debenhams.com/categories/brands-burton/facet/categoryTaxonomy/Suits…" at bounding box center [444, 309] width 246 height 37
paste textarea "What structured data is being used across each site? please present this as a t…"
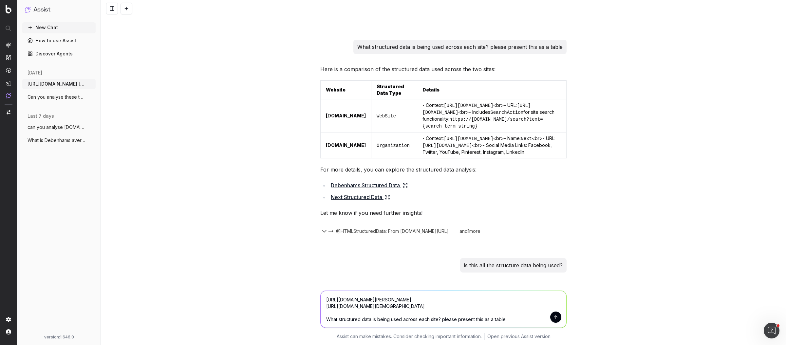
drag, startPoint x: 435, startPoint y: 319, endPoint x: 416, endPoint y: 320, distance: 19.0
click at [416, 320] on textarea "https://www.debenhams.com/categories/brands-burton/facet/categoryTaxonomy/Suits…" at bounding box center [444, 309] width 246 height 37
type textarea "https://www.debenhams.com/categories/brands-burton/facet/categoryTaxonomy/Suits…"
click at [55, 100] on button "Can you analyse these two pages and iden" at bounding box center [58, 97] width 73 height 10
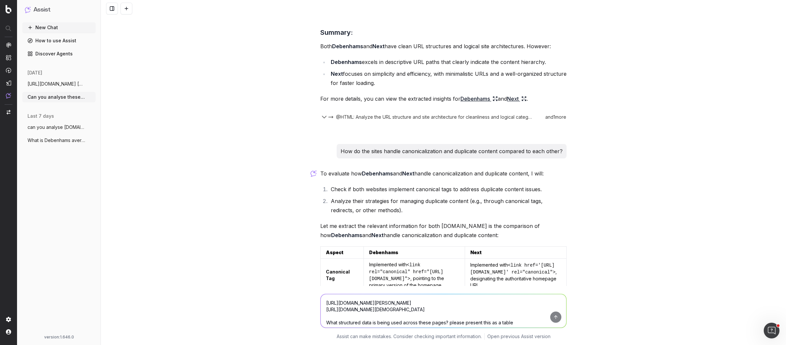
scroll to position [780, 0]
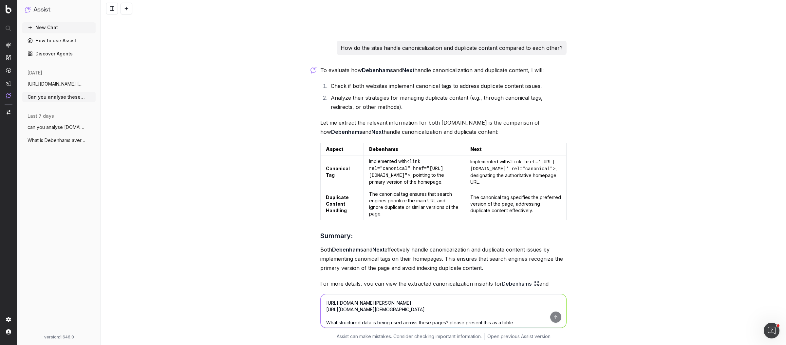
click at [35, 82] on span "https://www.debenhams.com/ https://www.n" at bounding box center [57, 84] width 58 height 7
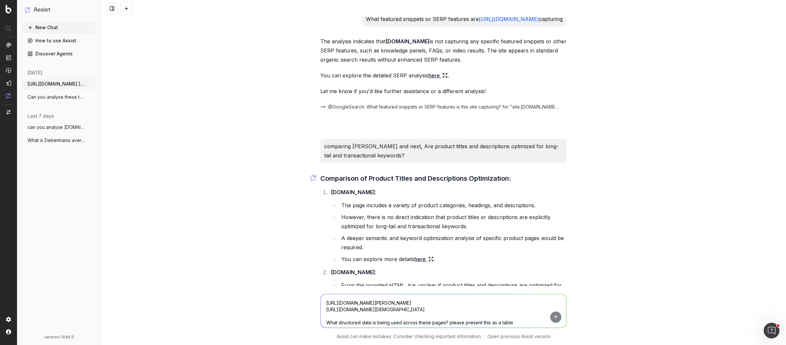
scroll to position [3558, 0]
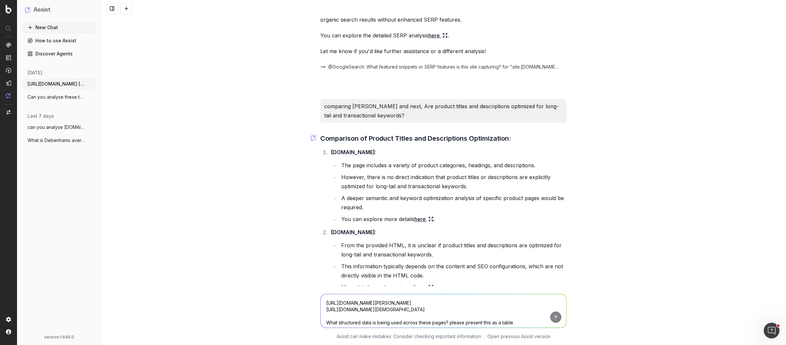
click at [51, 98] on span "Can you analyse these two pages and iden" at bounding box center [57, 97] width 58 height 7
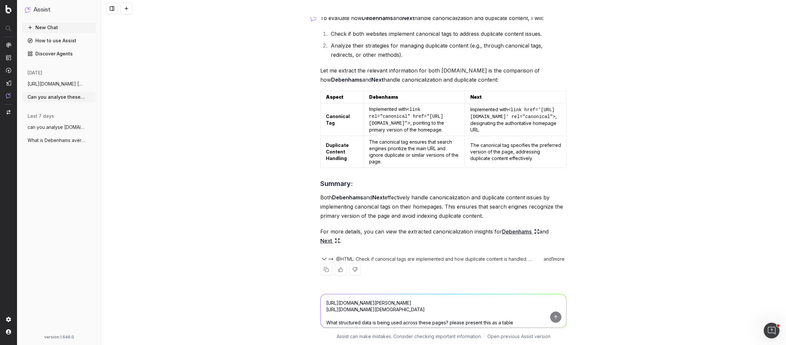
scroll to position [780, 0]
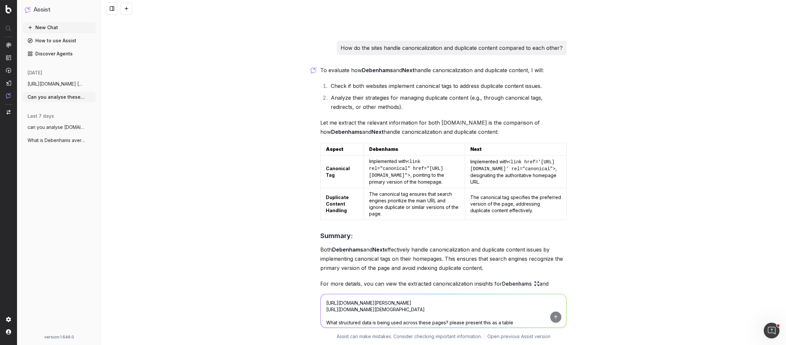
click at [404, 305] on textarea "https://www.debenhams.com/categories/brands-burton/facet/categoryTaxonomy/Suits…" at bounding box center [444, 310] width 246 height 33
paste textarea "What structured data is being used across each site? please present this as a t…"
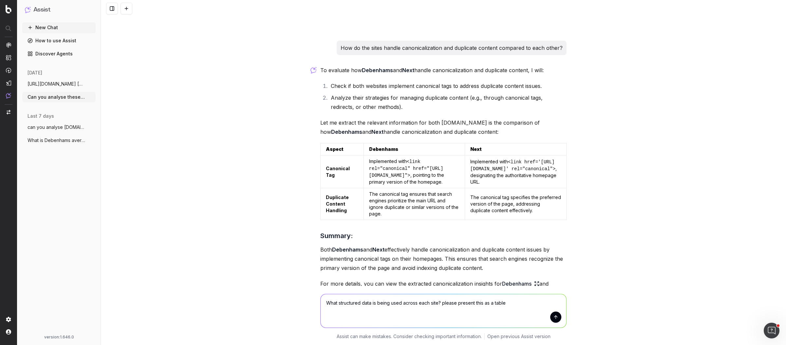
click at [432, 304] on textarea "What structured data is being used across each site? please present this as a t…" at bounding box center [444, 310] width 246 height 33
click at [324, 302] on textarea "What structured data is being used across each of these pages? please present t…" at bounding box center [444, 310] width 246 height 33
paste textarea "[URL][DOMAIN_NAME][PERSON_NAME]"
paste textarea "[URL][DOMAIN_NAME][DEMOGRAPHIC_DATA]"
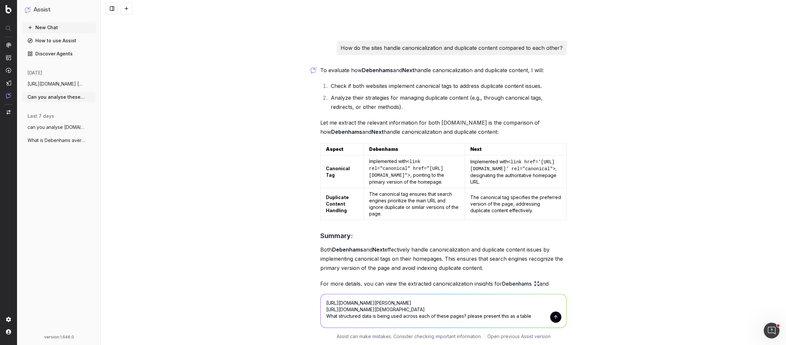
type textarea "https://www.debenhams.com/categories/brands-burton/facet/categoryTaxonomy/Suits…"
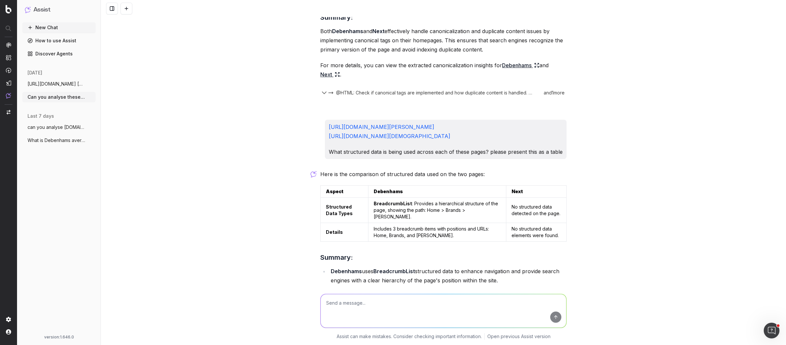
scroll to position [1006, 0]
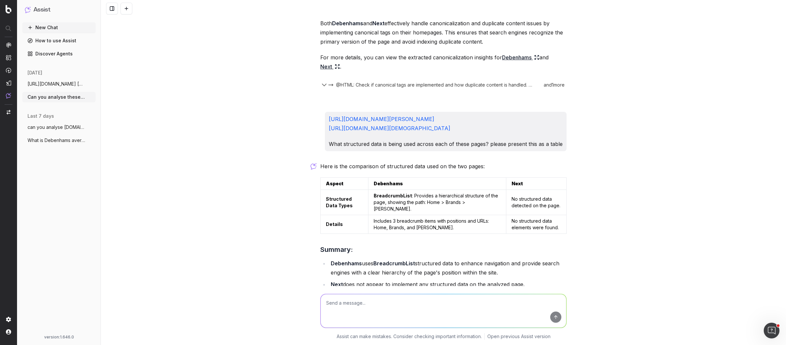
click at [37, 85] on span "https://www.debenhams.com/ https://www.n" at bounding box center [57, 84] width 58 height 7
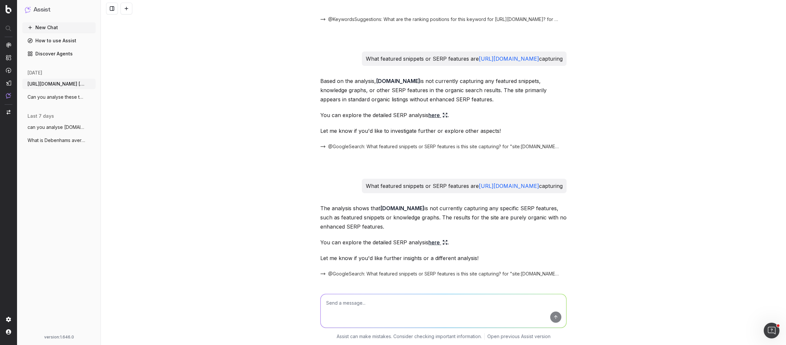
scroll to position [3223, 0]
click at [422, 60] on p "What featured snippets or SERP features are https://www.next.co.uk/ capturing" at bounding box center [464, 59] width 197 height 9
copy p "What featured snippets or SERP features are https://www.next.co.uk/ capturing"
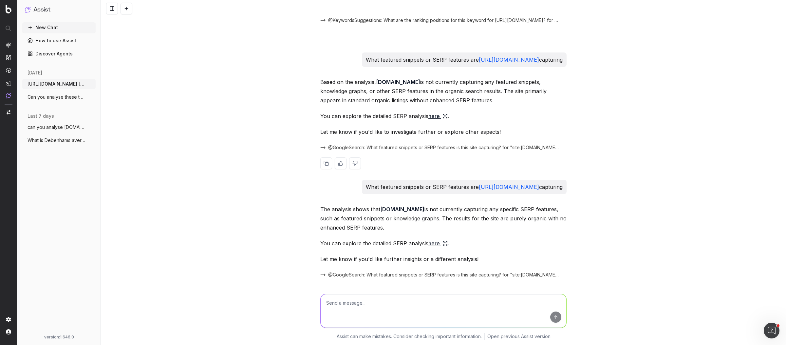
click at [435, 116] on link "here" at bounding box center [438, 115] width 19 height 9
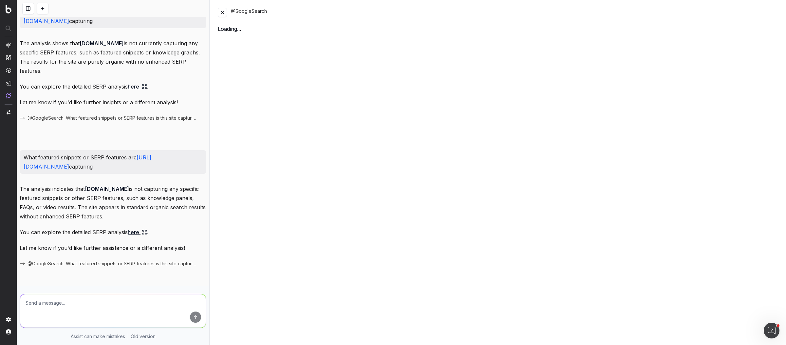
scroll to position [3632, 0]
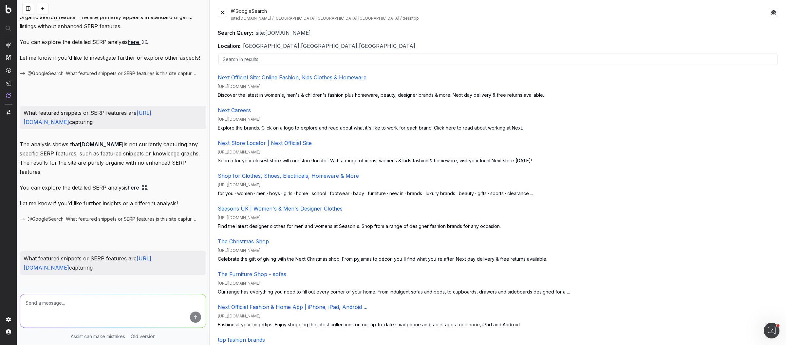
click at [221, 13] on button at bounding box center [222, 12] width 9 height 9
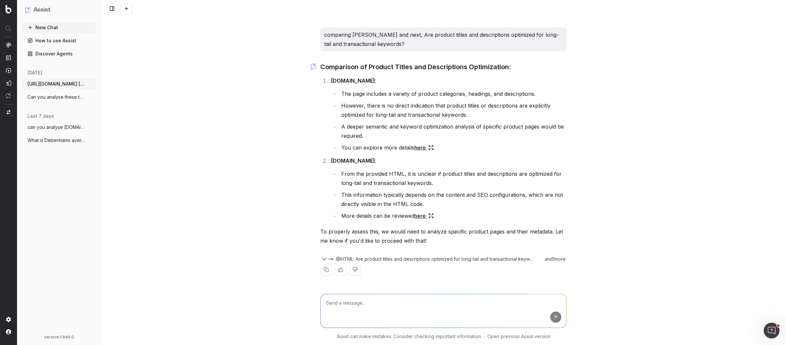
scroll to position [3223, 0]
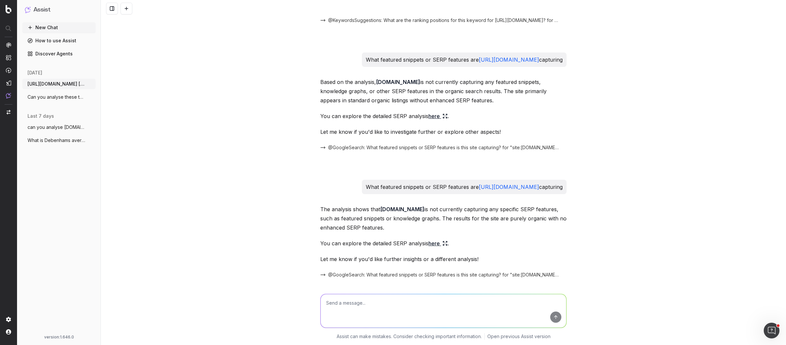
click at [48, 98] on span "Can you analyse these two pages and iden" at bounding box center [57, 97] width 58 height 7
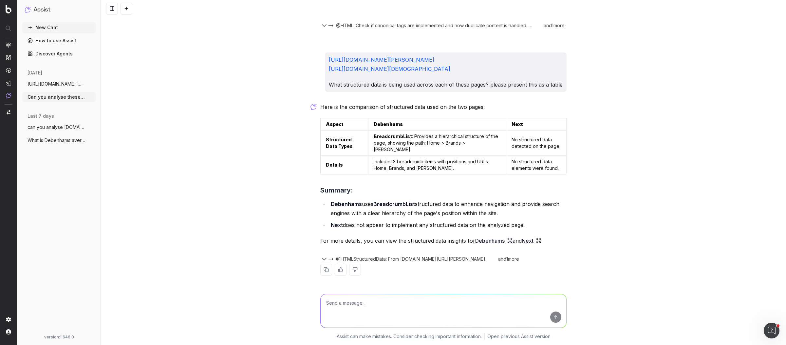
scroll to position [1006, 0]
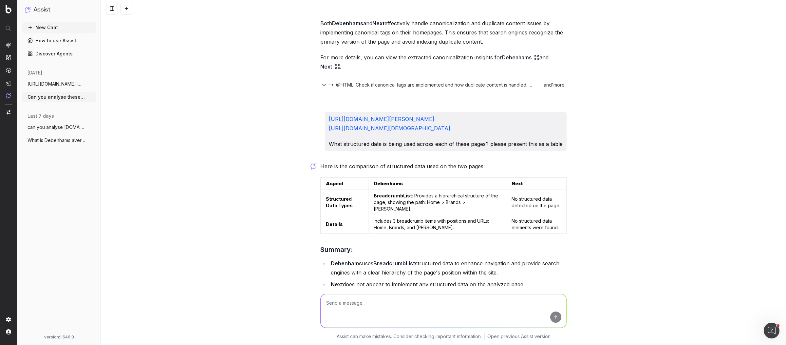
paste textarea "What featured snippets or SERP features are https://www.next.co.uk/ capturing"
click at [510, 302] on textarea "What featured snippets or SERP features are https://www.next.co.uk/ capturing" at bounding box center [444, 310] width 246 height 33
click at [475, 301] on textarea "What featured snippets or SERP features are https://www.next.co.uk/ capturing" at bounding box center [444, 310] width 246 height 33
click at [505, 305] on textarea "What featured snippets or SERP features are https://www.next.co.uk/ capturing" at bounding box center [444, 310] width 246 height 33
type textarea "What featured snippets or SERP features are https://www.next.co.uk/ capturing I…"
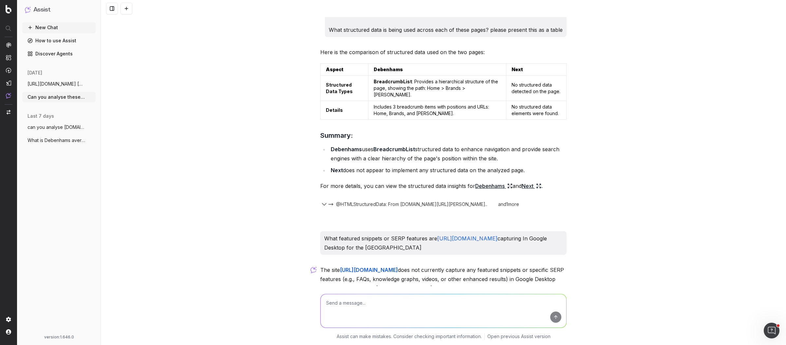
scroll to position [1127, 0]
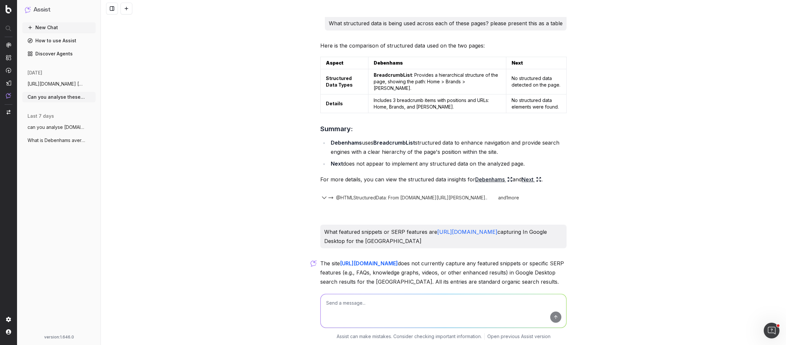
click at [428, 293] on link "here" at bounding box center [437, 297] width 19 height 9
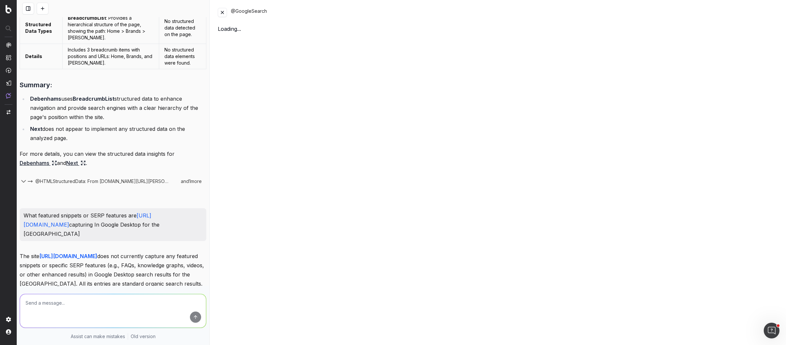
scroll to position [1399, 0]
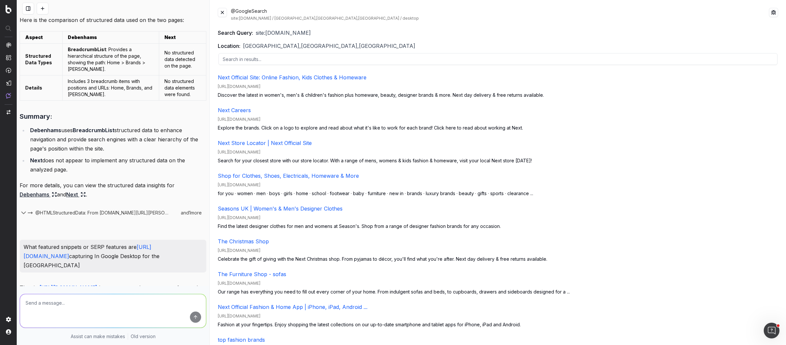
click at [220, 14] on button at bounding box center [222, 12] width 9 height 9
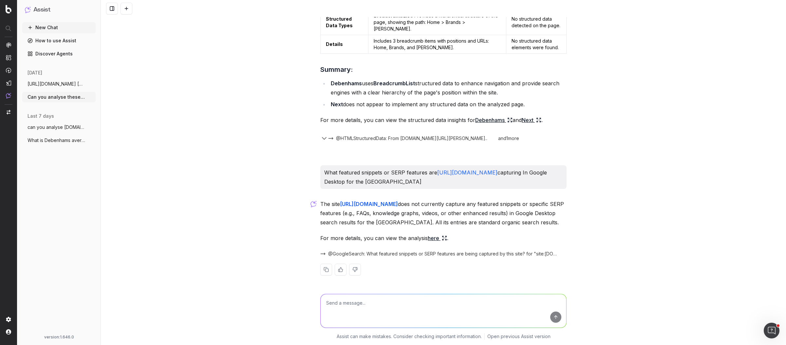
scroll to position [1127, 0]
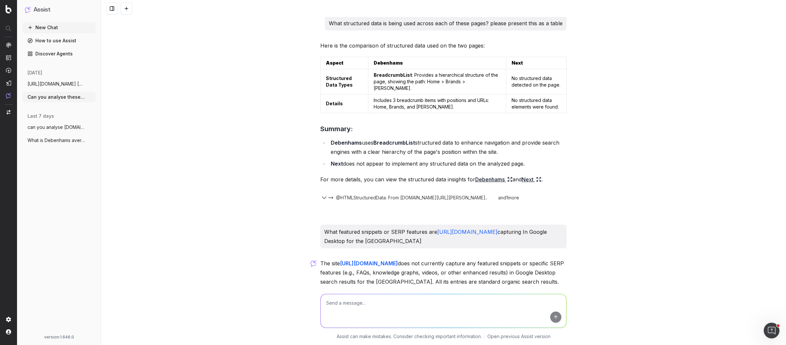
click at [45, 85] on span "https://www.debenhams.com/ https://www.n" at bounding box center [57, 84] width 58 height 7
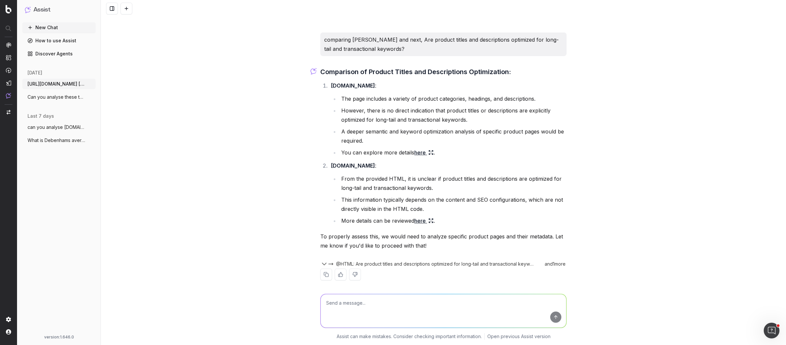
scroll to position [3630, 0]
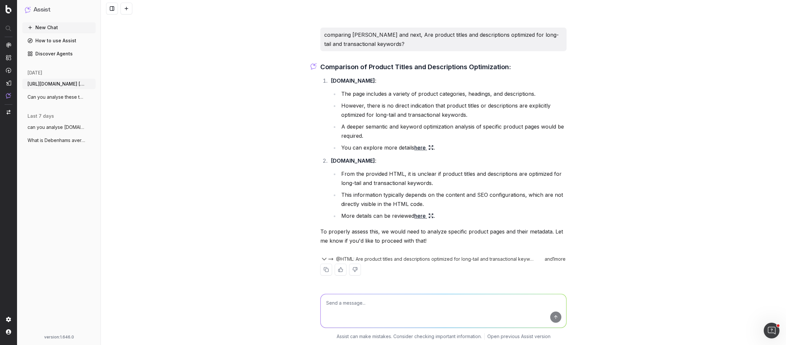
click at [418, 148] on link "here" at bounding box center [424, 147] width 19 height 9
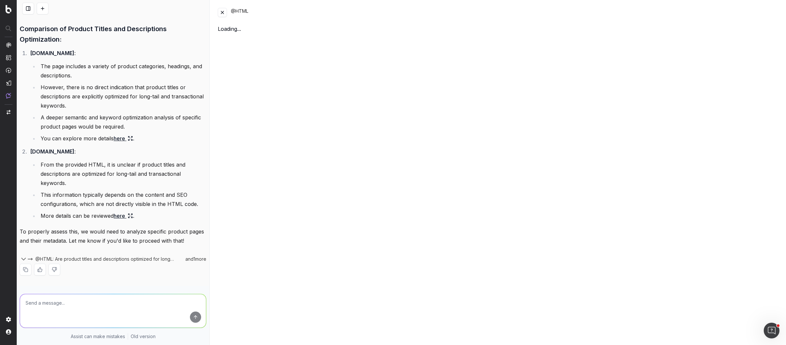
scroll to position [4103, 0]
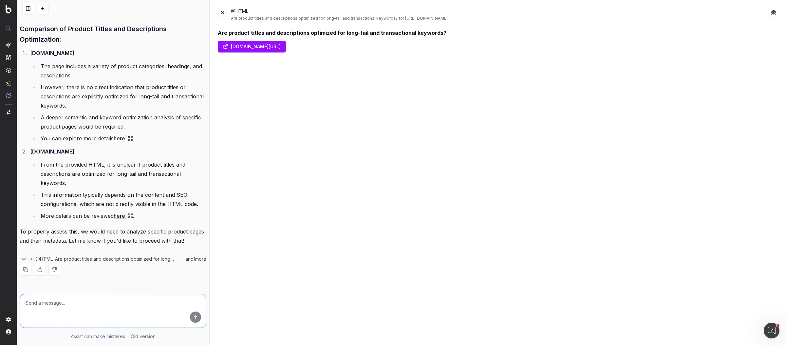
click at [224, 14] on button at bounding box center [222, 12] width 9 height 9
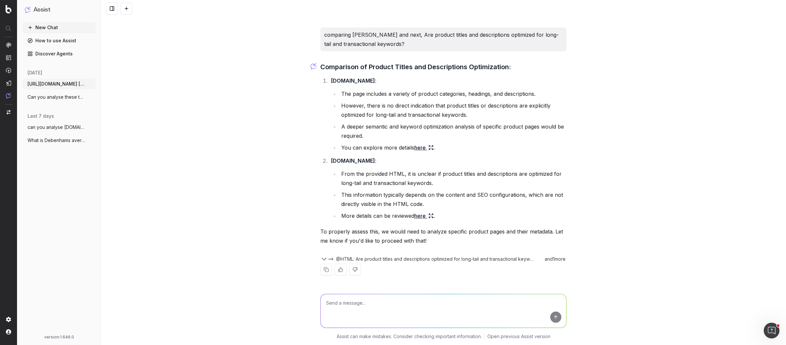
scroll to position [3630, 0]
click at [69, 96] on span "Can you analyse these two pages and iden" at bounding box center [57, 97] width 58 height 7
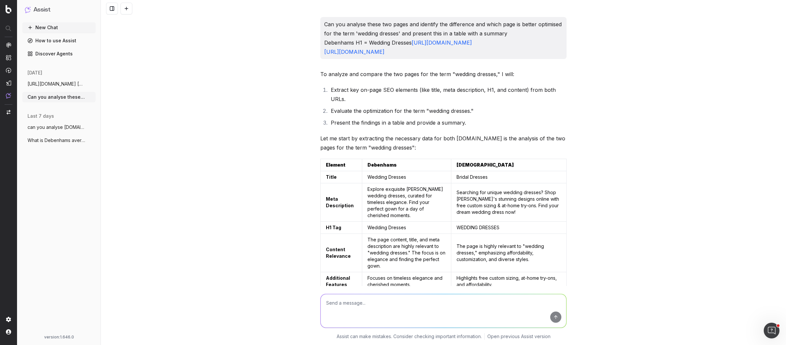
click at [75, 84] on span "https://www.debenhams.com/ https://www.n" at bounding box center [57, 84] width 58 height 7
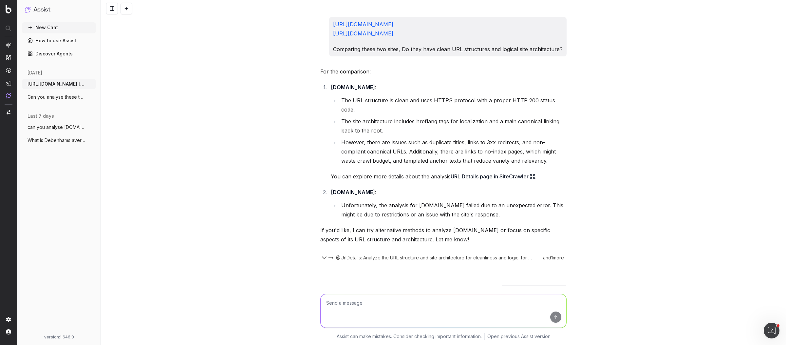
click at [75, 95] on span "Can you analyse these two pages and iden" at bounding box center [57, 97] width 58 height 7
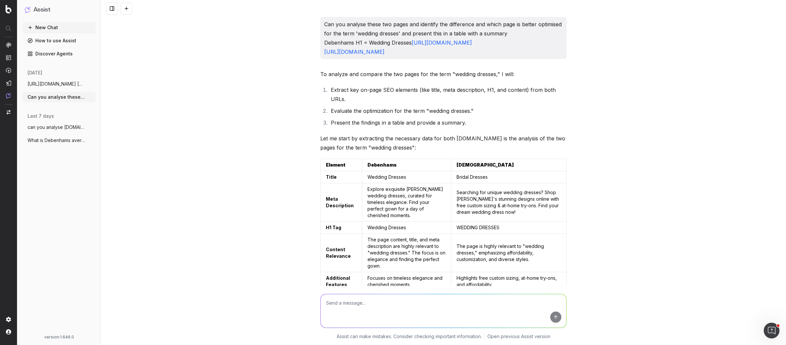
click at [91, 83] on icon "button" at bounding box center [90, 83] width 5 height 5
click at [108, 83] on span "Delete" at bounding box center [106, 84] width 14 height 7
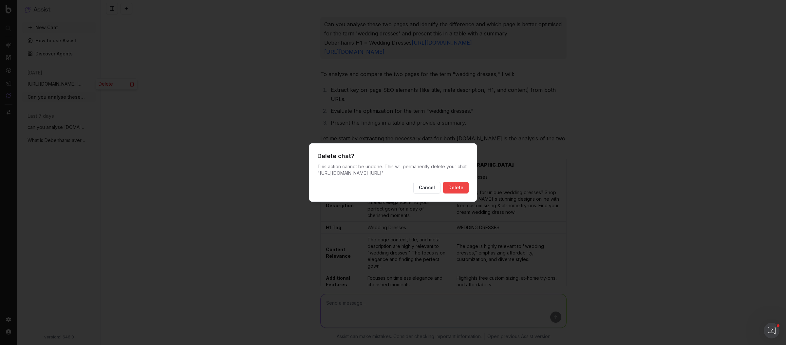
click at [462, 190] on button "Delete" at bounding box center [456, 188] width 26 height 12
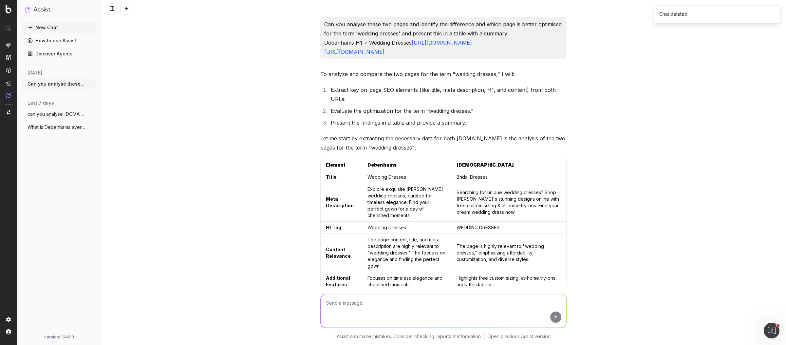
click at [64, 97] on div "last 7 days" at bounding box center [58, 101] width 73 height 9
click at [70, 82] on span "Can you analyse these two pages and iden" at bounding box center [57, 84] width 58 height 7
click at [276, 117] on div "Can you analyse these two pages and identify the difference and which page is b…" at bounding box center [444, 172] width 686 height 345
